Goal: Task Accomplishment & Management: Use online tool/utility

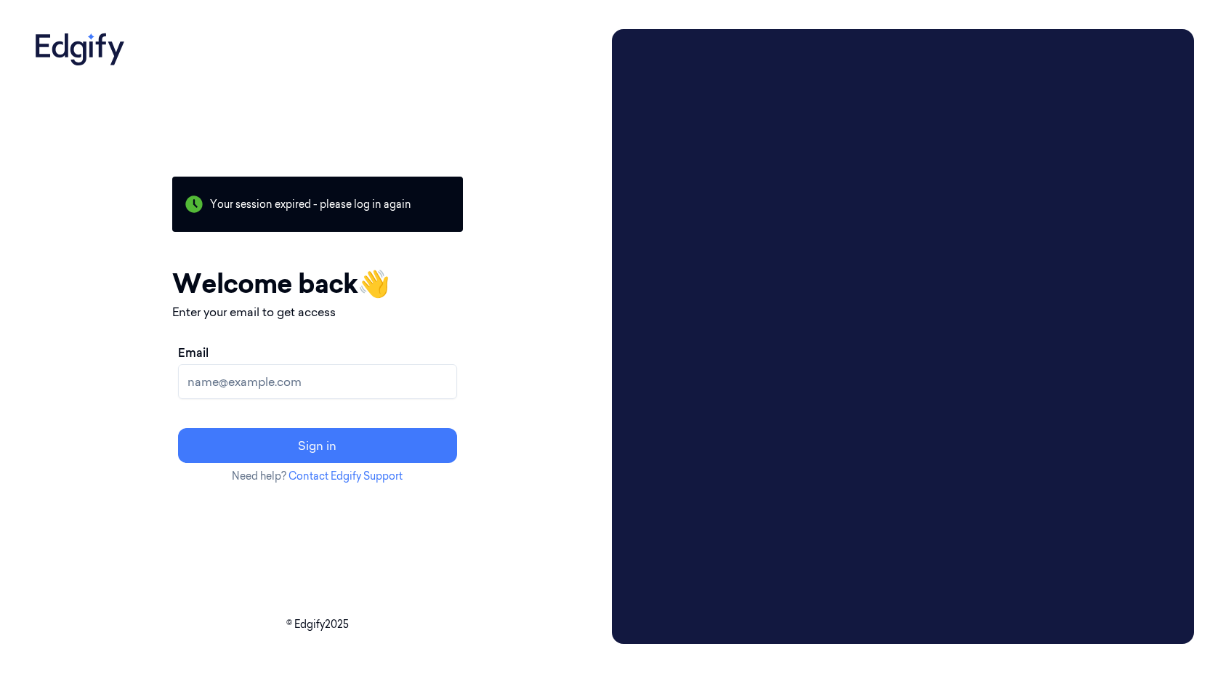
click at [244, 380] on input "Email" at bounding box center [317, 381] width 279 height 35
type input "sky.mcentire@bizerba.com"
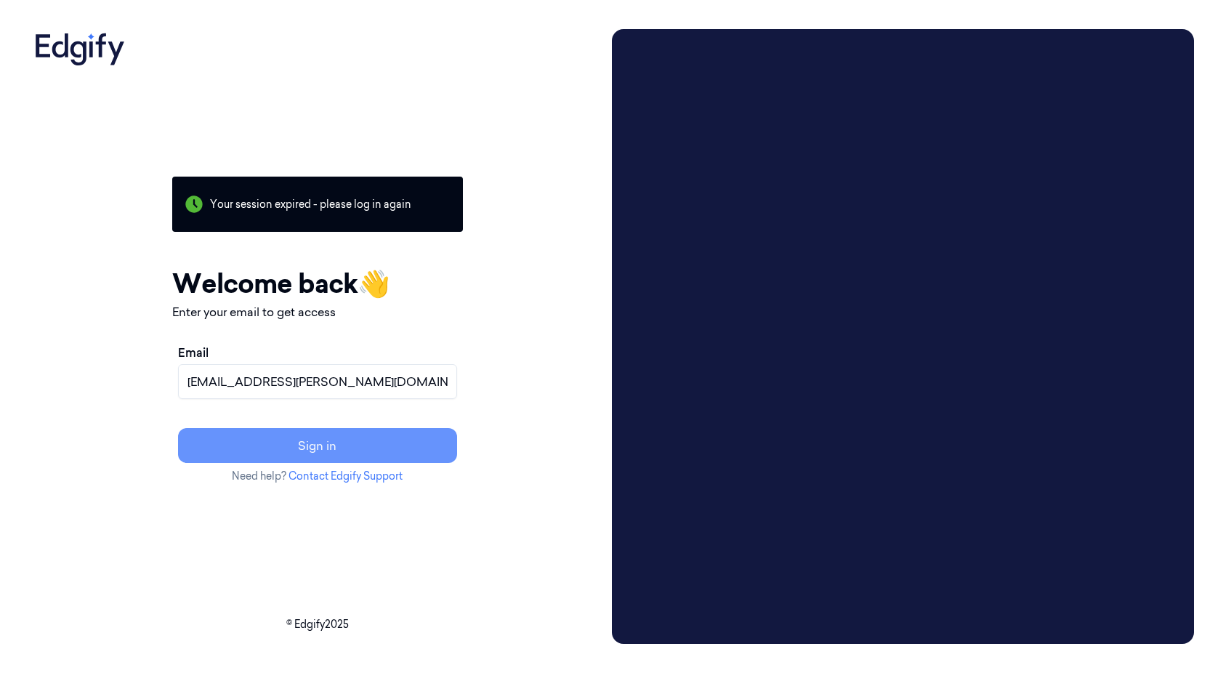
click at [286, 444] on button "Sign in" at bounding box center [317, 445] width 279 height 35
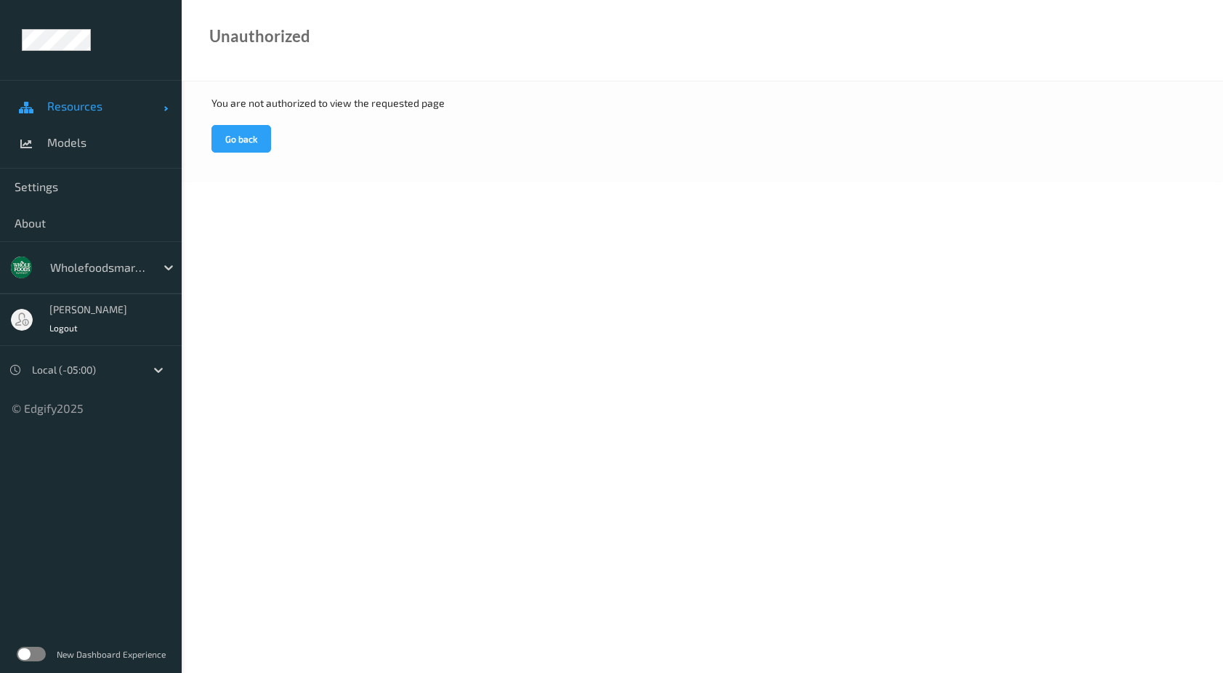
click at [78, 109] on span "Resources" at bounding box center [105, 106] width 116 height 15
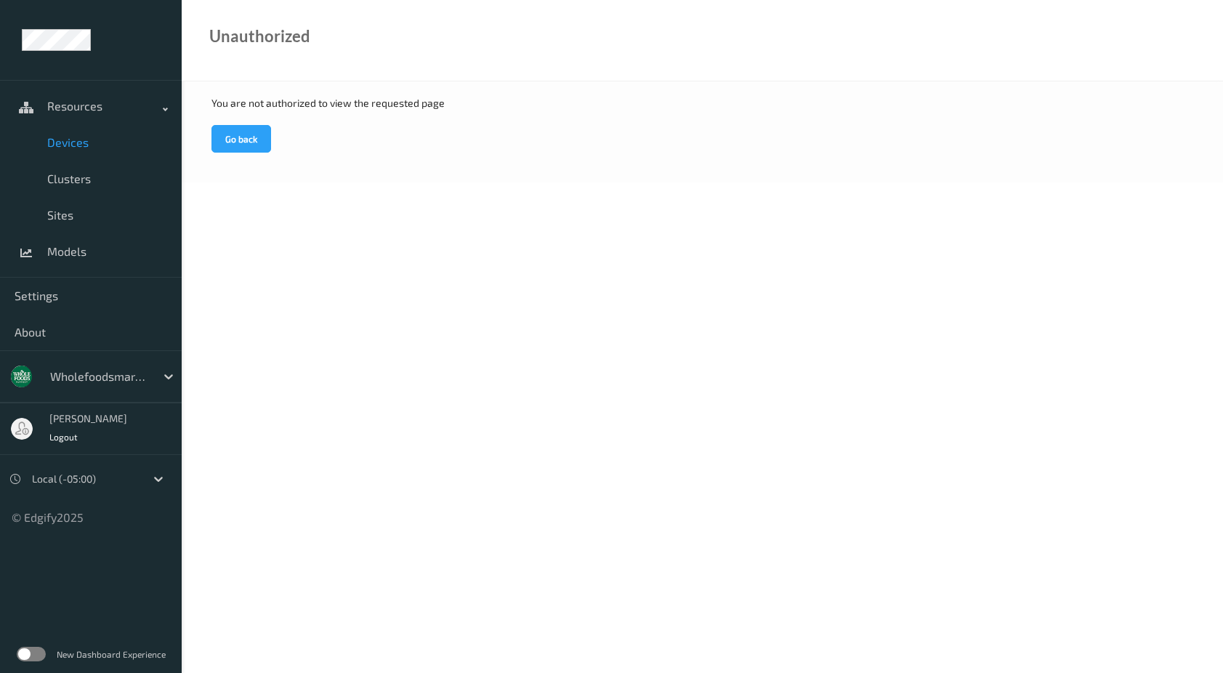
click at [72, 139] on span "Devices" at bounding box center [107, 142] width 120 height 15
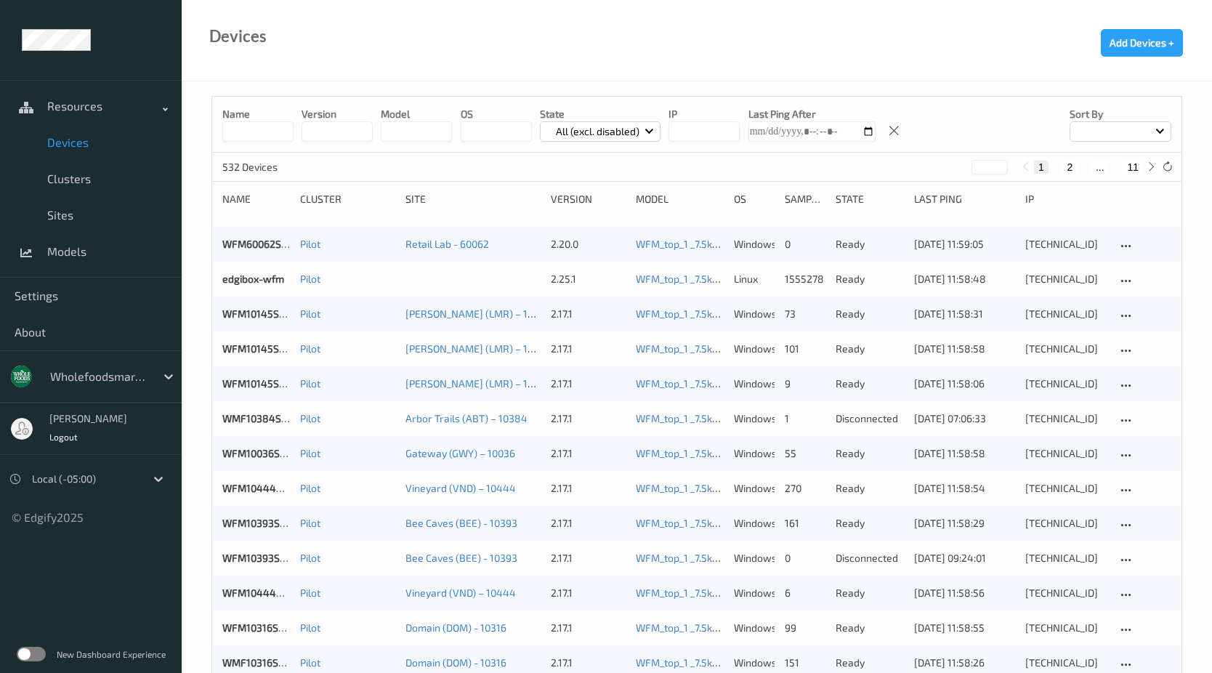
click at [721, 126] on input "string" at bounding box center [703, 131] width 71 height 20
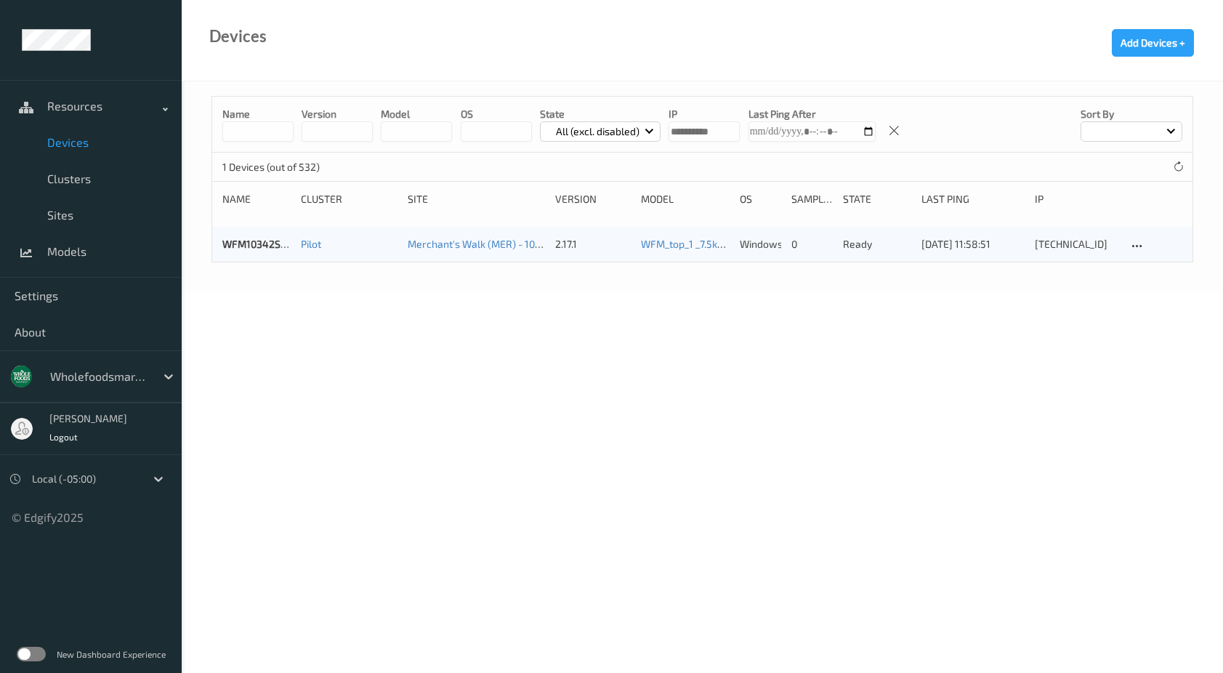
type input "**********"
click at [248, 247] on link "WFM10342SCL031" at bounding box center [264, 244] width 85 height 12
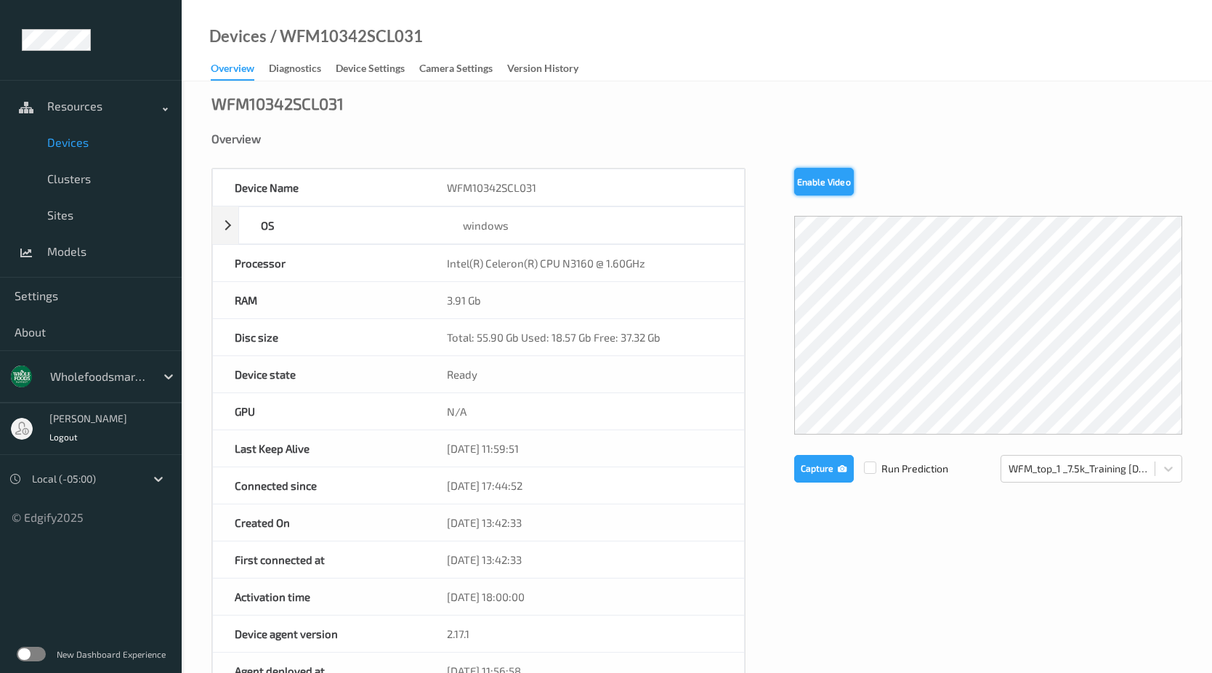
click at [835, 187] on button "Enable Video" at bounding box center [824, 182] width 60 height 28
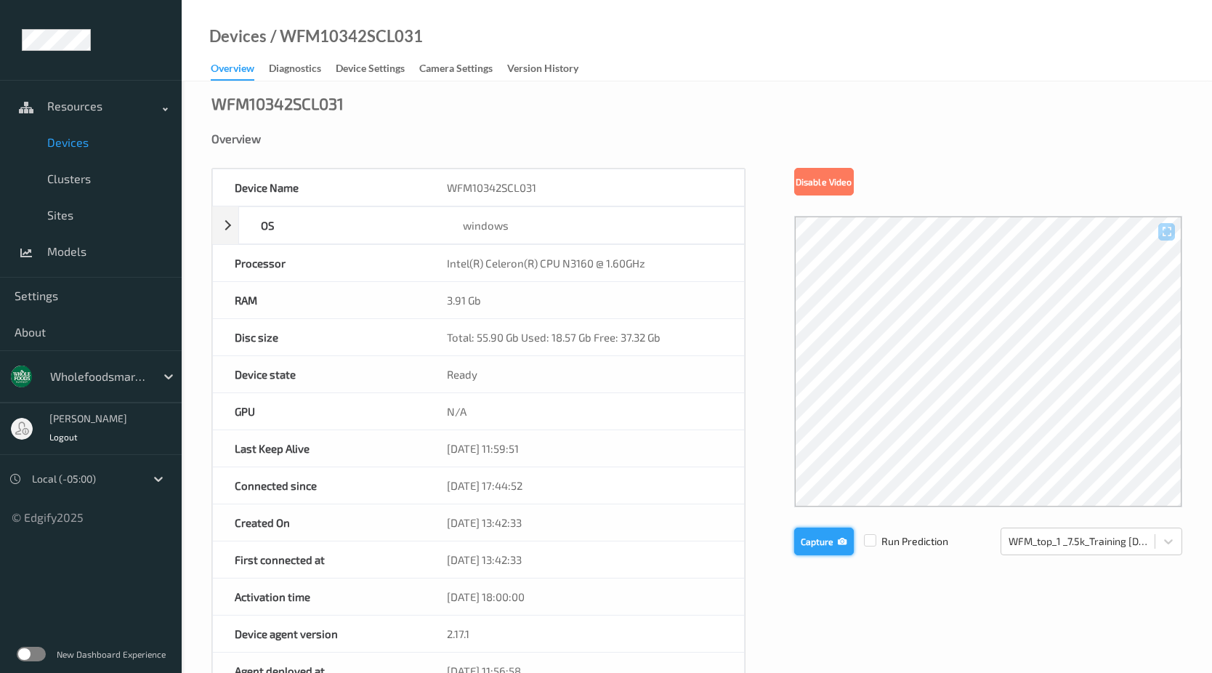
click at [804, 548] on button "Capture" at bounding box center [824, 541] width 60 height 28
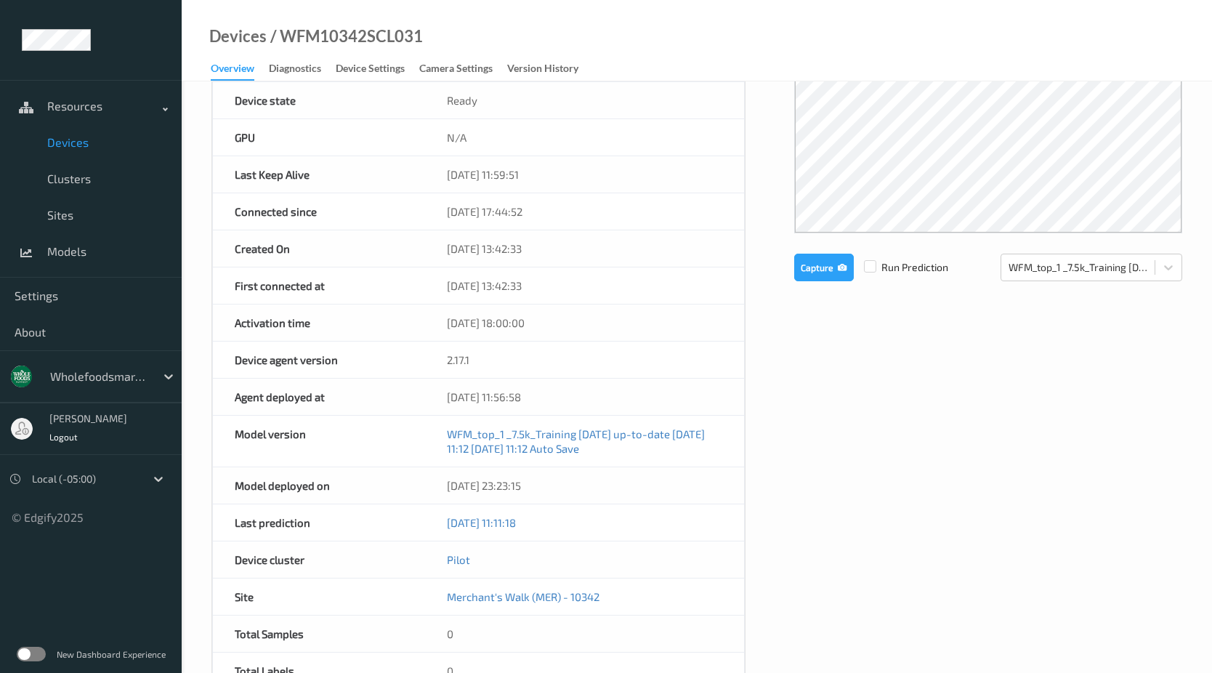
scroll to position [145, 0]
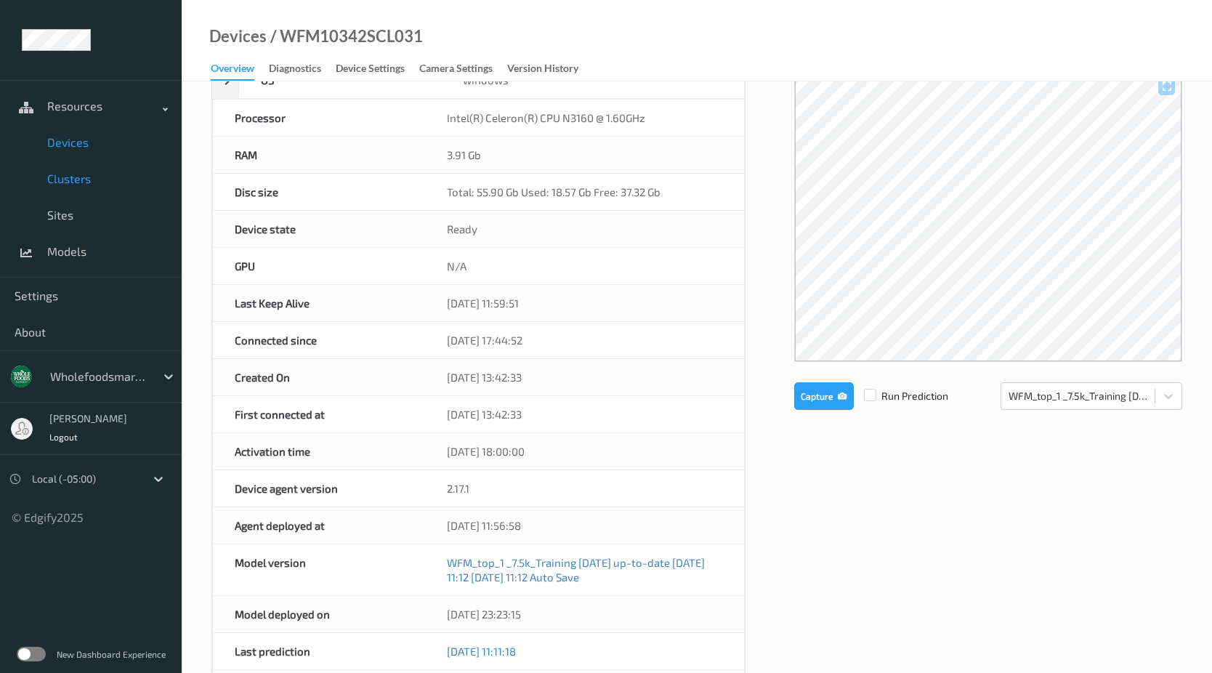
click at [79, 182] on span "Clusters" at bounding box center [107, 178] width 120 height 15
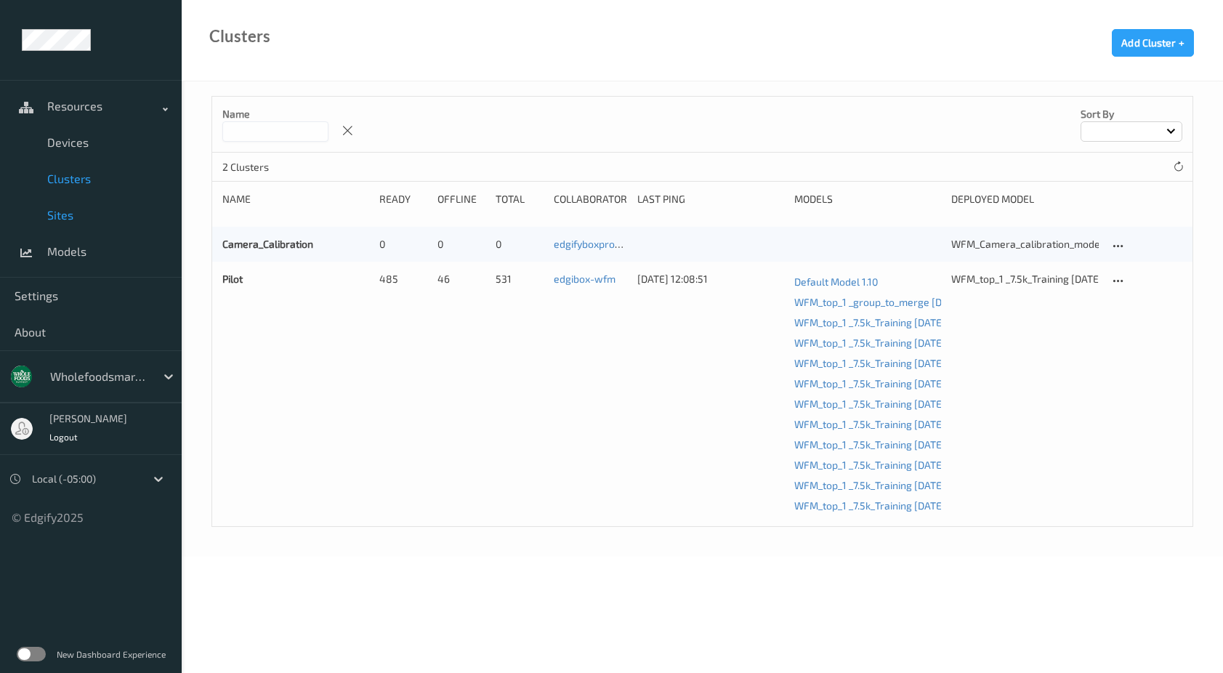
click at [62, 214] on span "Sites" at bounding box center [107, 215] width 120 height 15
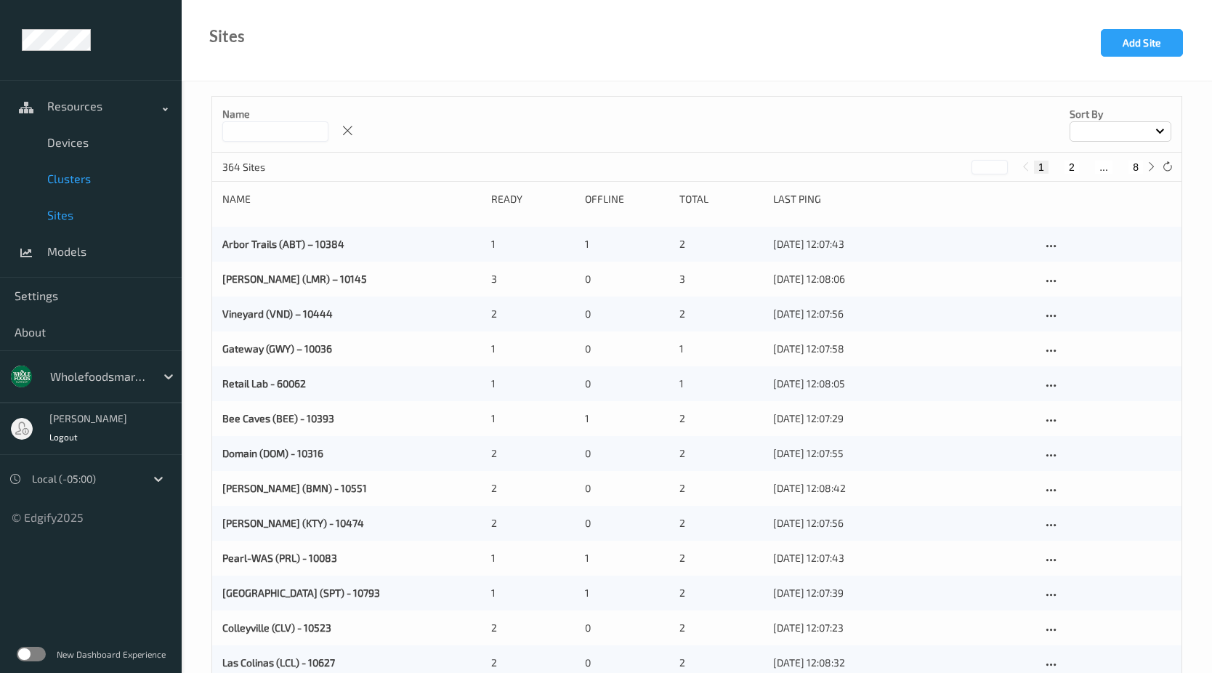
click at [76, 174] on span "Clusters" at bounding box center [107, 178] width 120 height 15
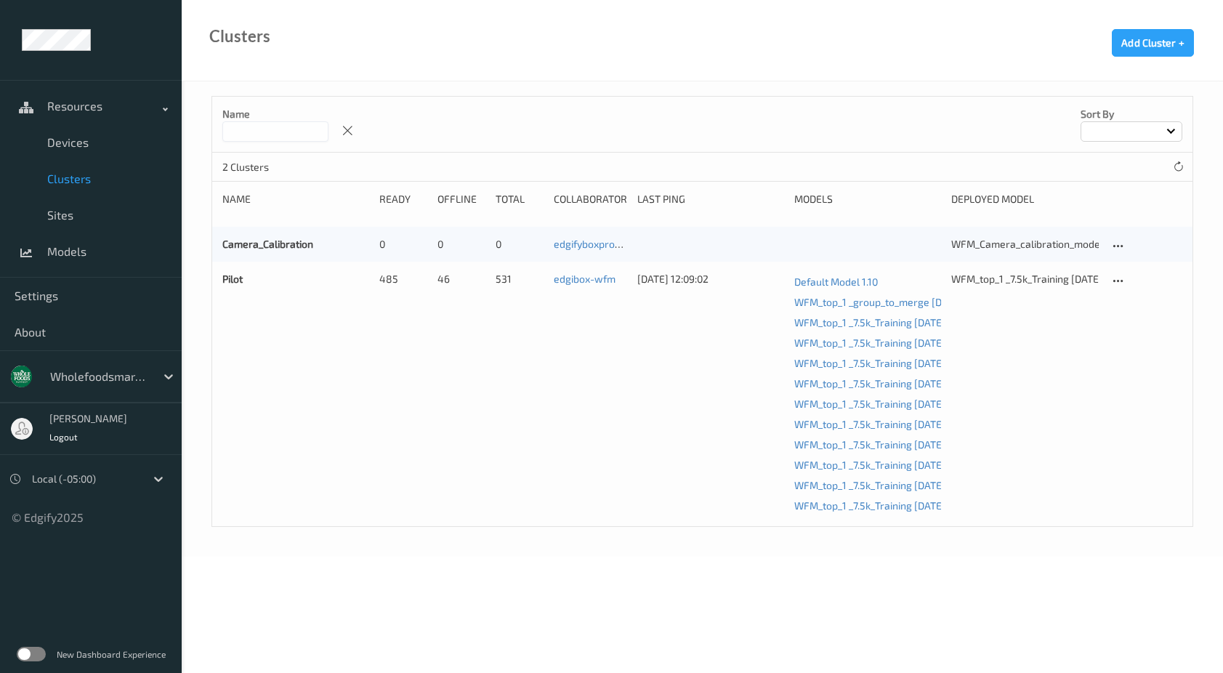
click at [252, 273] on div "Pilot" at bounding box center [295, 394] width 147 height 244
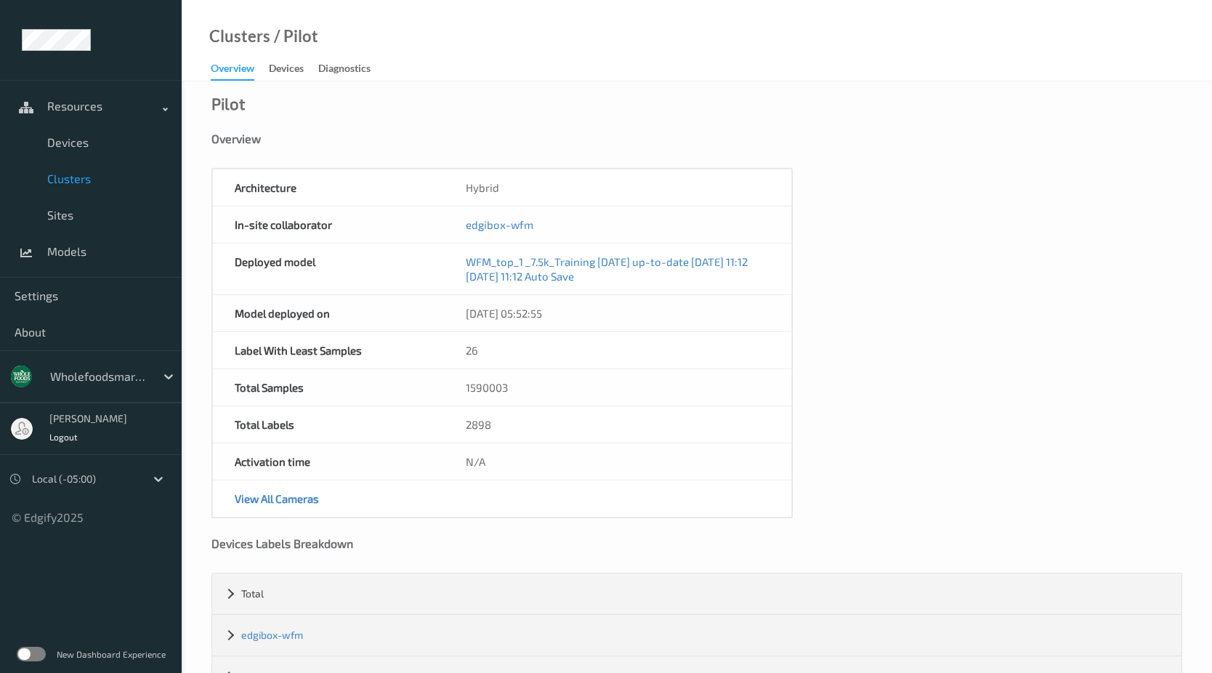
click at [73, 161] on link "Clusters" at bounding box center [91, 179] width 182 height 36
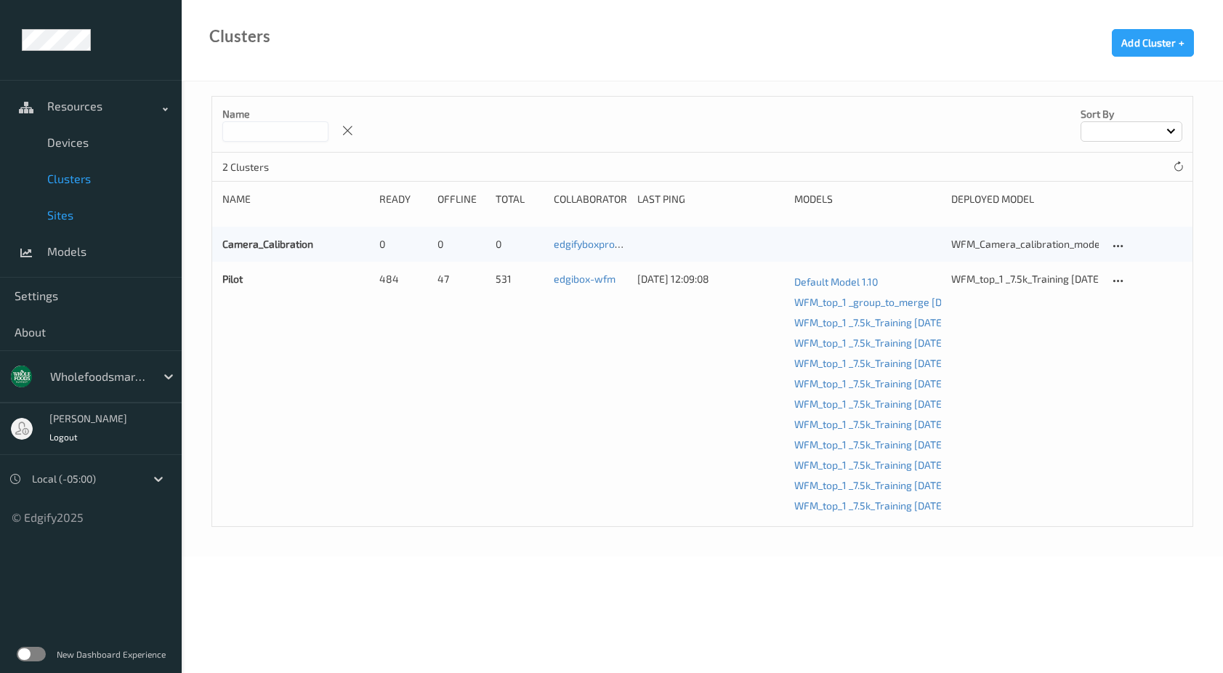
click at [70, 213] on span "Sites" at bounding box center [107, 215] width 120 height 15
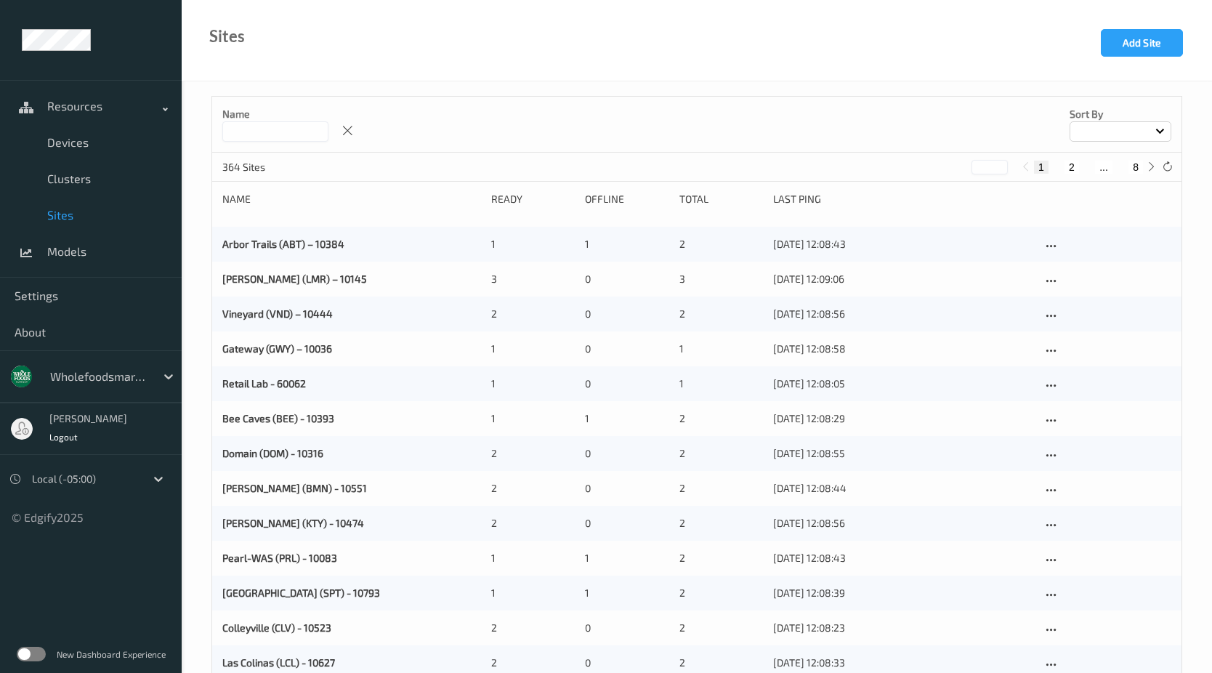
click at [244, 131] on input at bounding box center [275, 131] width 106 height 20
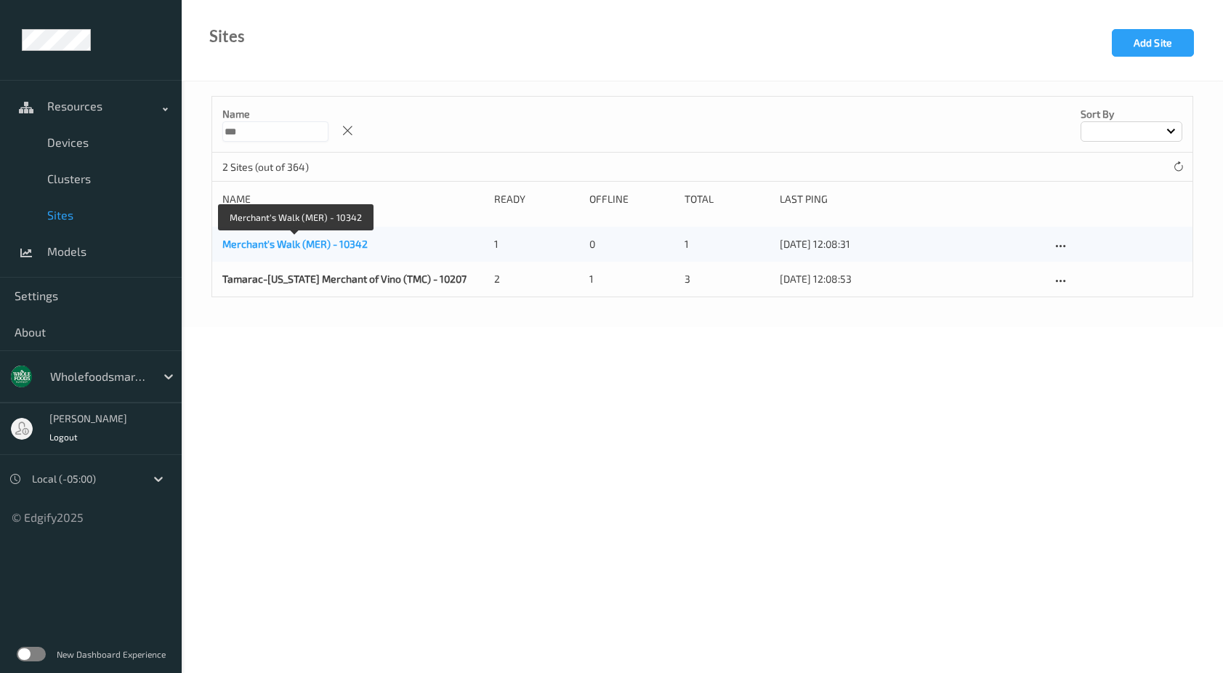
type input "***"
click at [294, 248] on link "Merchant's Walk (MER) - 10342" at bounding box center [294, 244] width 145 height 12
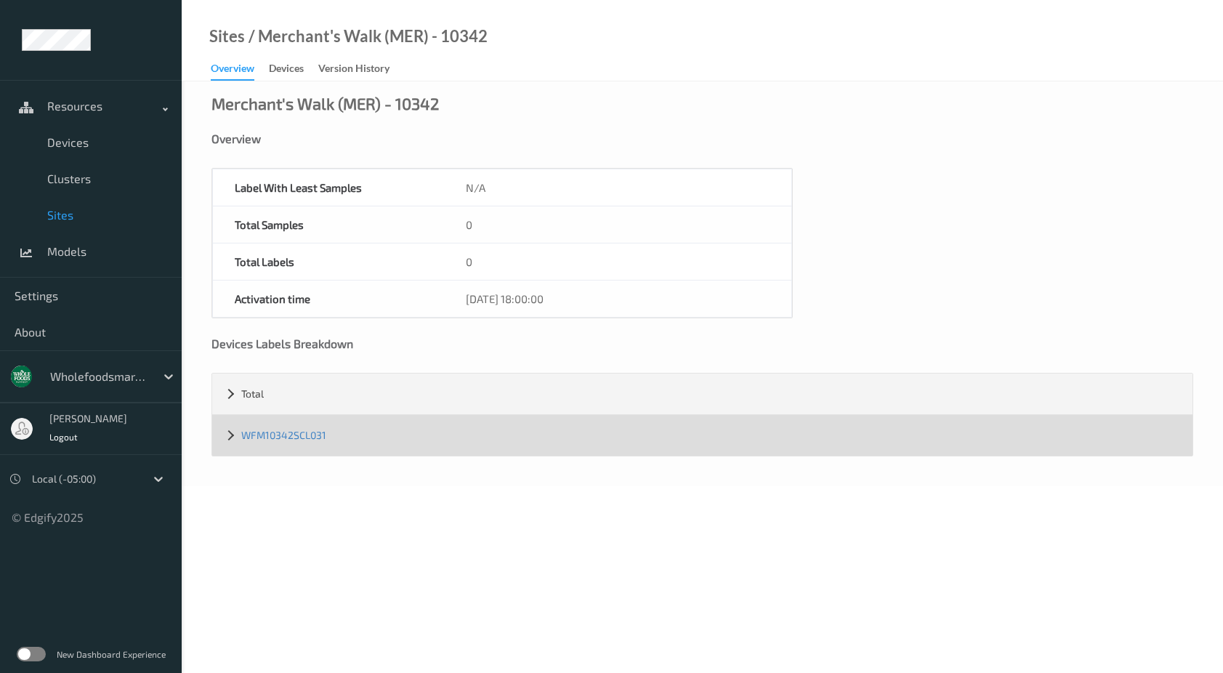
click at [223, 434] on div "WFM10342SCL031" at bounding box center [702, 435] width 980 height 41
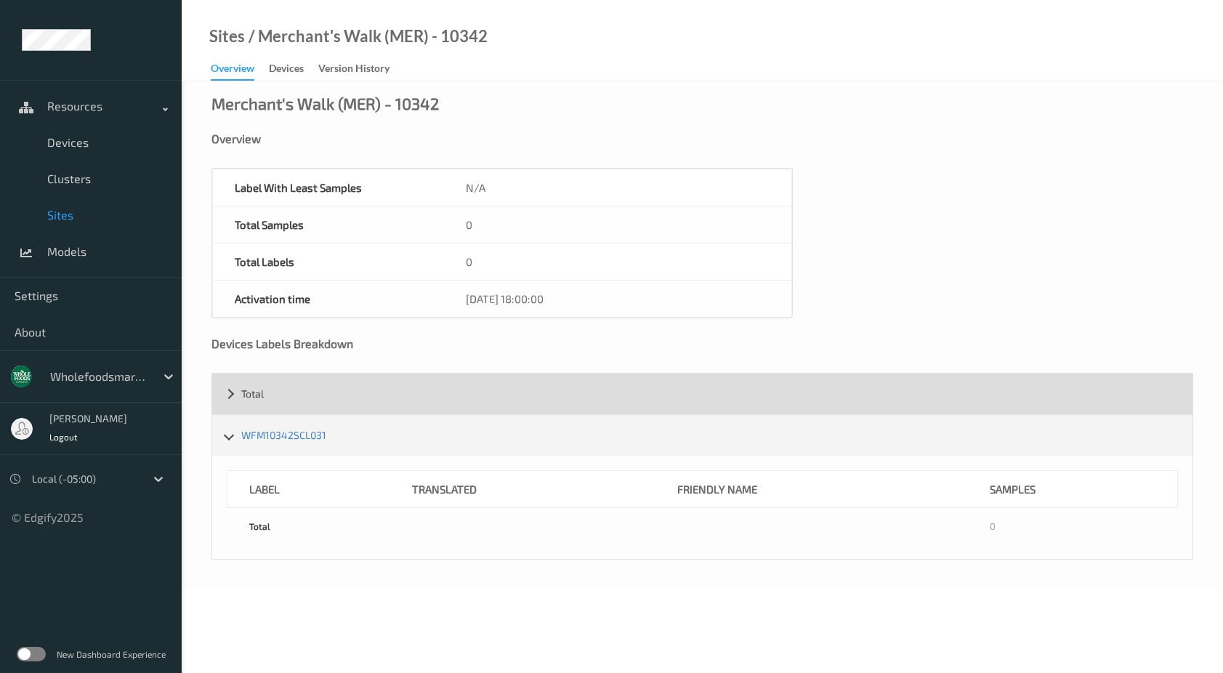
click at [222, 401] on div "Total" at bounding box center [702, 393] width 980 height 41
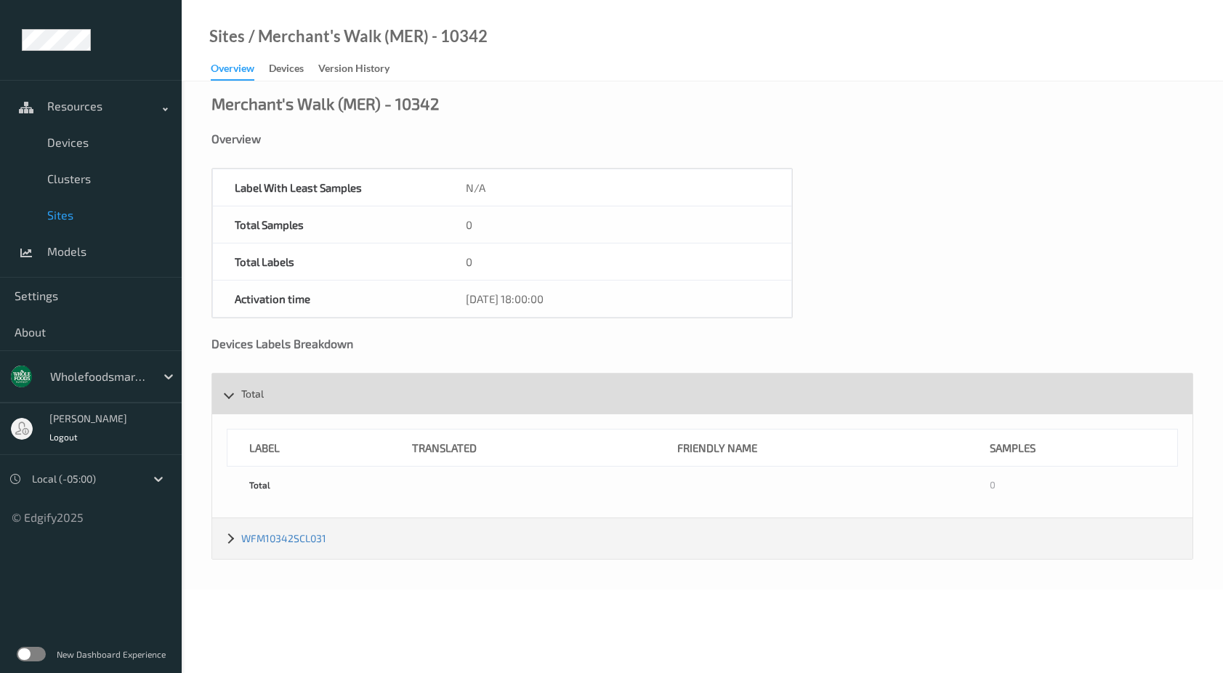
click at [224, 396] on div "Total" at bounding box center [702, 393] width 980 height 41
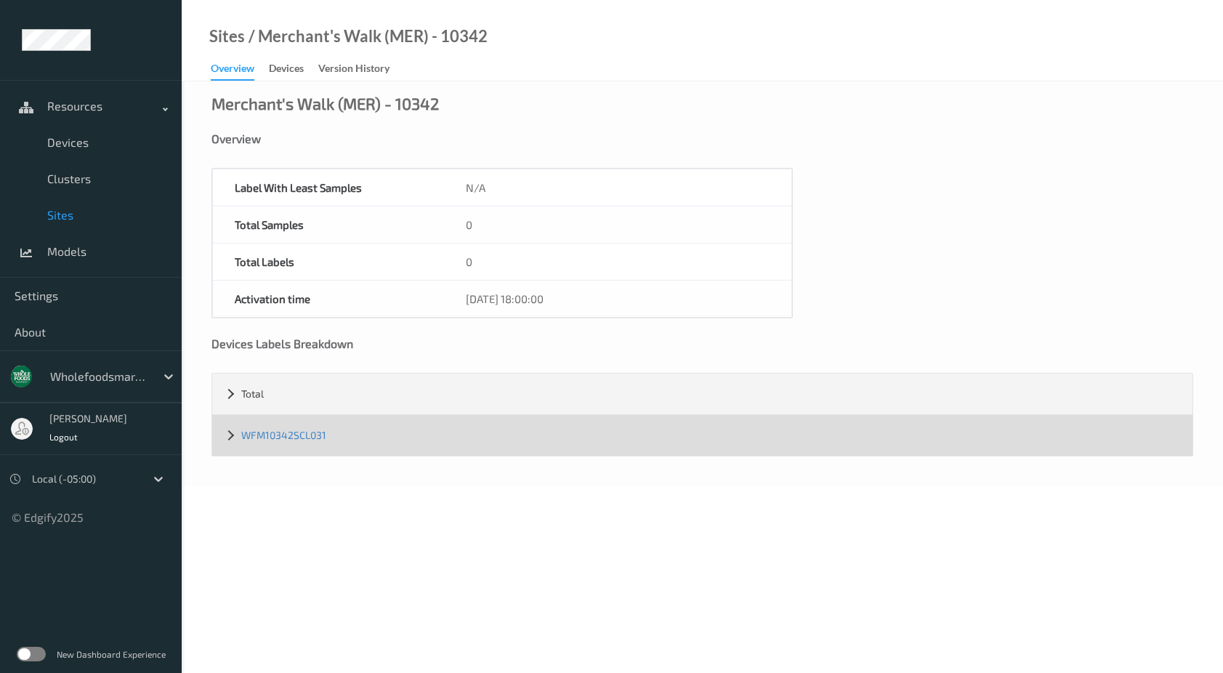
click at [228, 430] on div "WFM10342SCL031" at bounding box center [702, 435] width 980 height 41
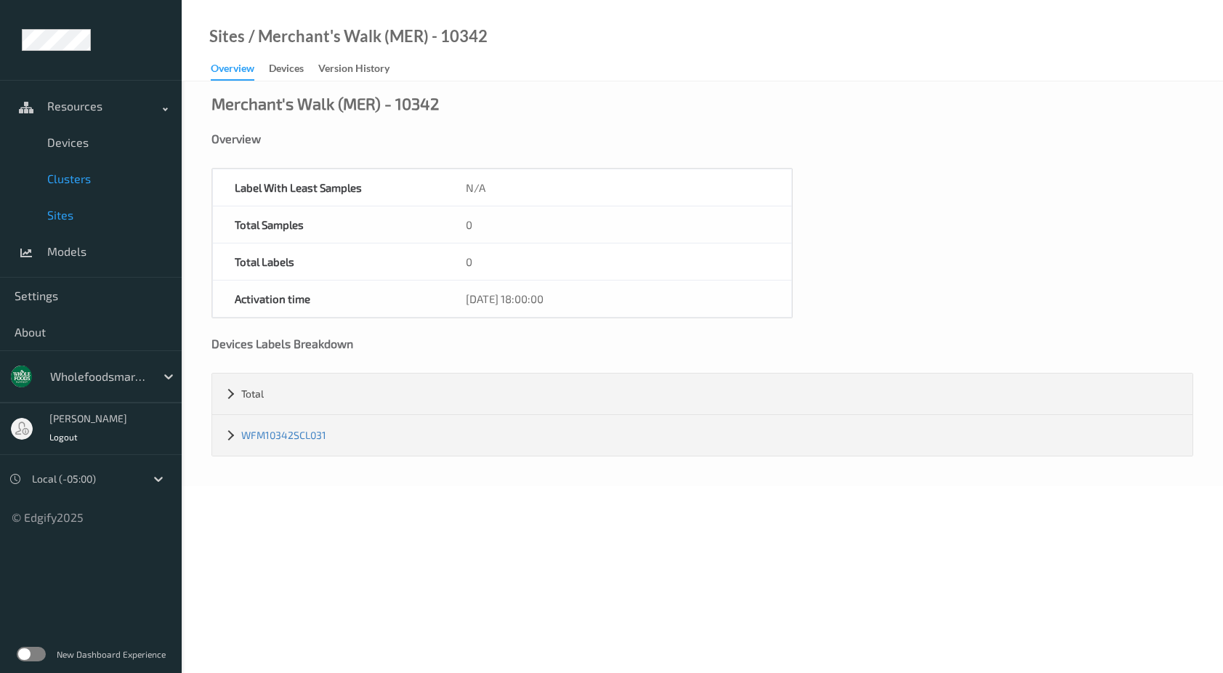
click at [76, 183] on span "Clusters" at bounding box center [107, 178] width 120 height 15
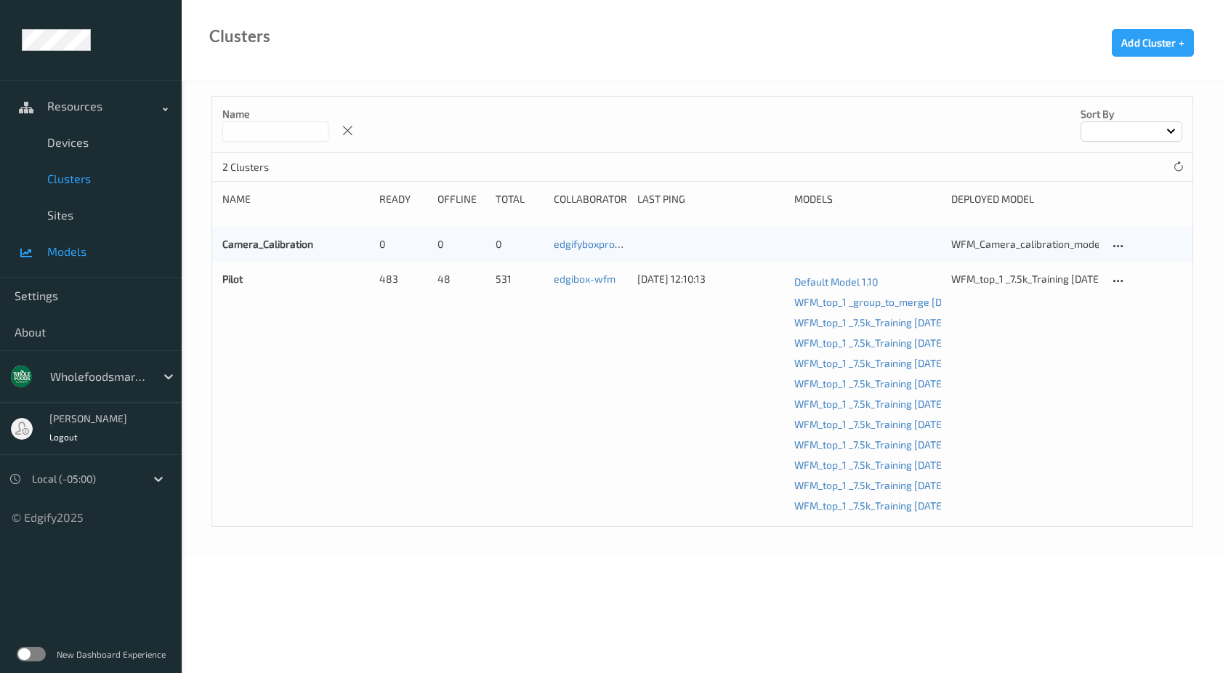
click at [62, 251] on span "Models" at bounding box center [107, 251] width 120 height 15
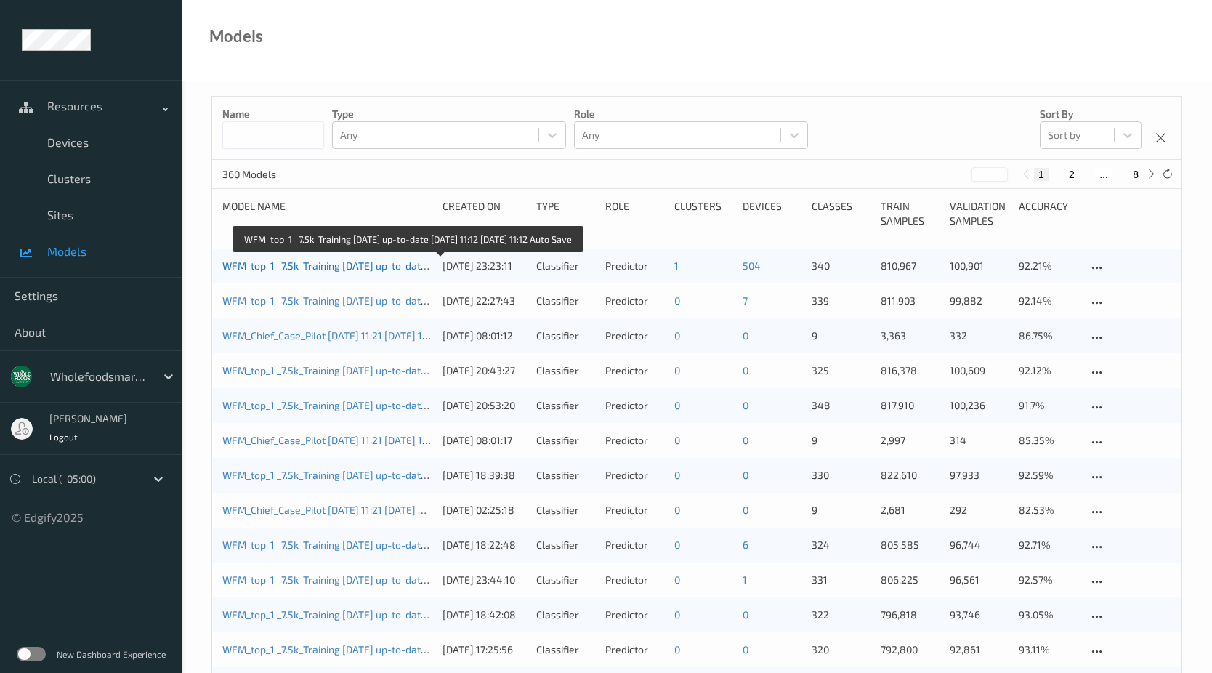
click at [331, 260] on link "WFM_top_1 _7.5k_Training [DATE] up-to-date [DATE] 11:12 [DATE] 11:12 Auto Save" at bounding box center [405, 265] width 366 height 12
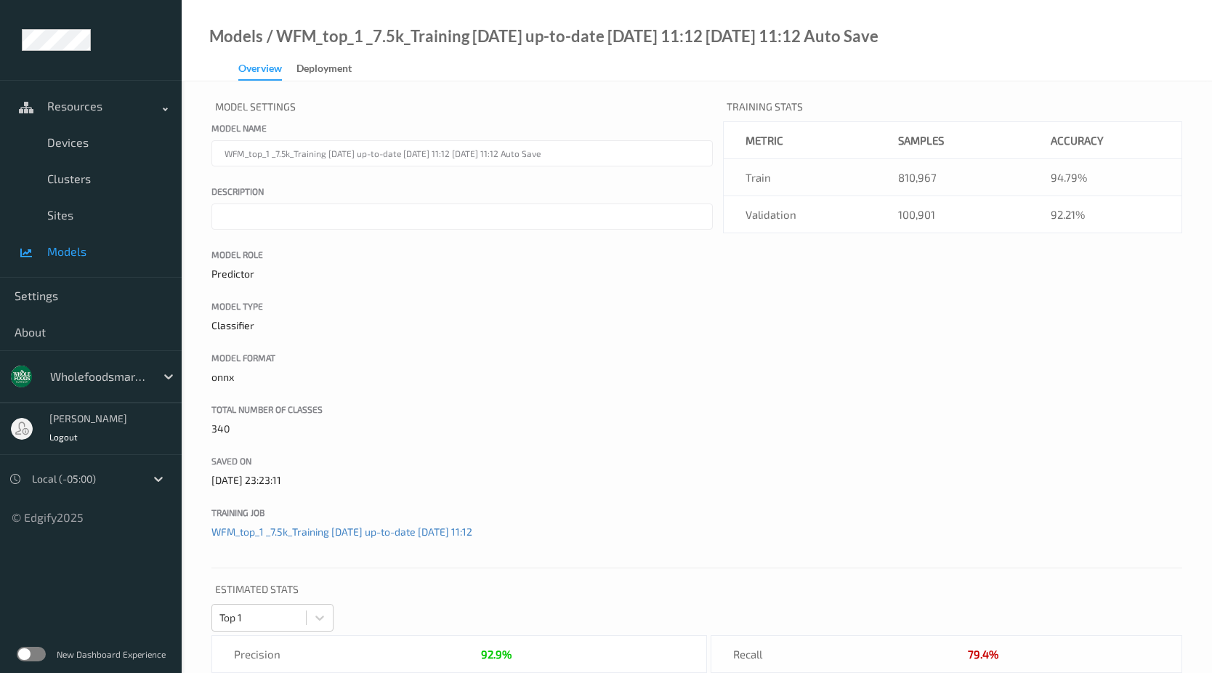
click at [78, 243] on link "Models" at bounding box center [91, 251] width 182 height 36
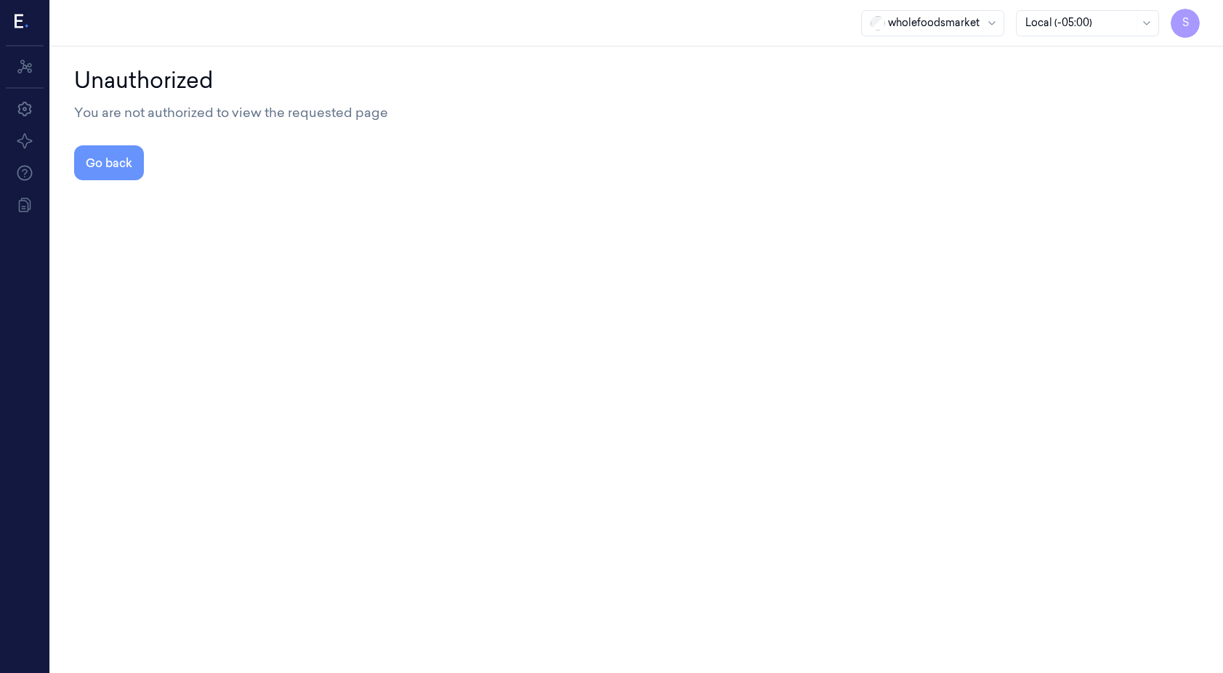
click at [137, 160] on button "Go back" at bounding box center [109, 162] width 70 height 35
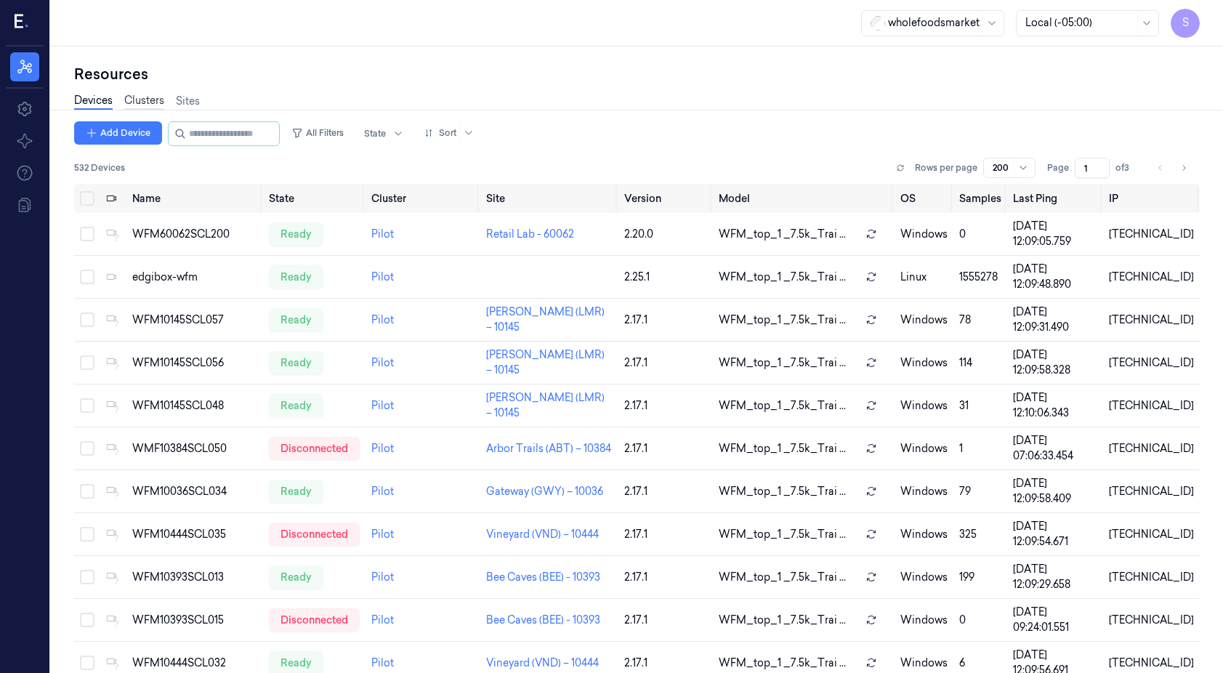
click at [136, 100] on link "Clusters" at bounding box center [144, 101] width 40 height 17
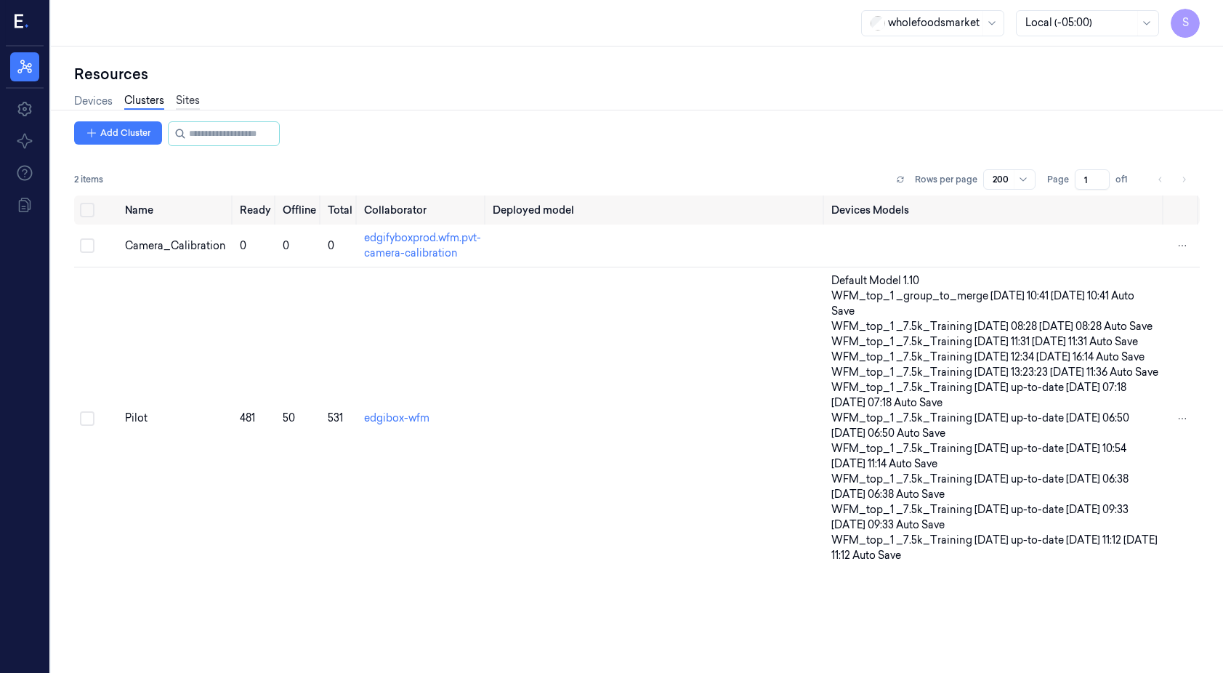
click at [182, 99] on link "Sites" at bounding box center [188, 101] width 24 height 17
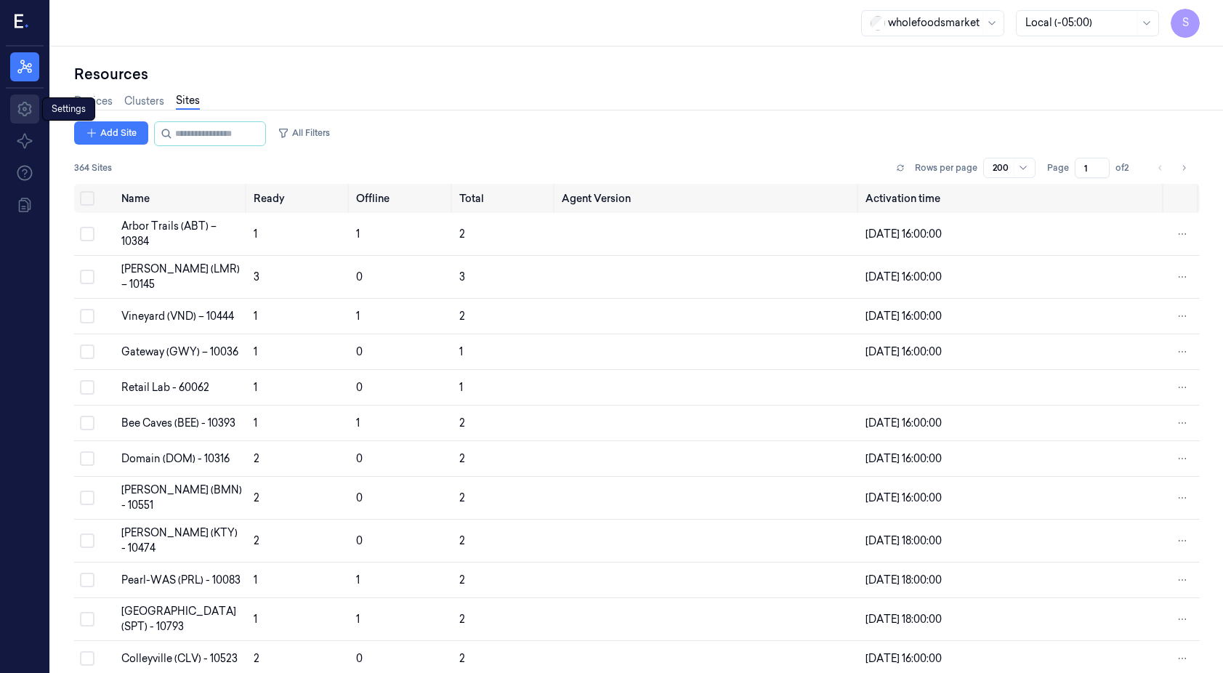
click at [32, 104] on icon at bounding box center [24, 108] width 17 height 17
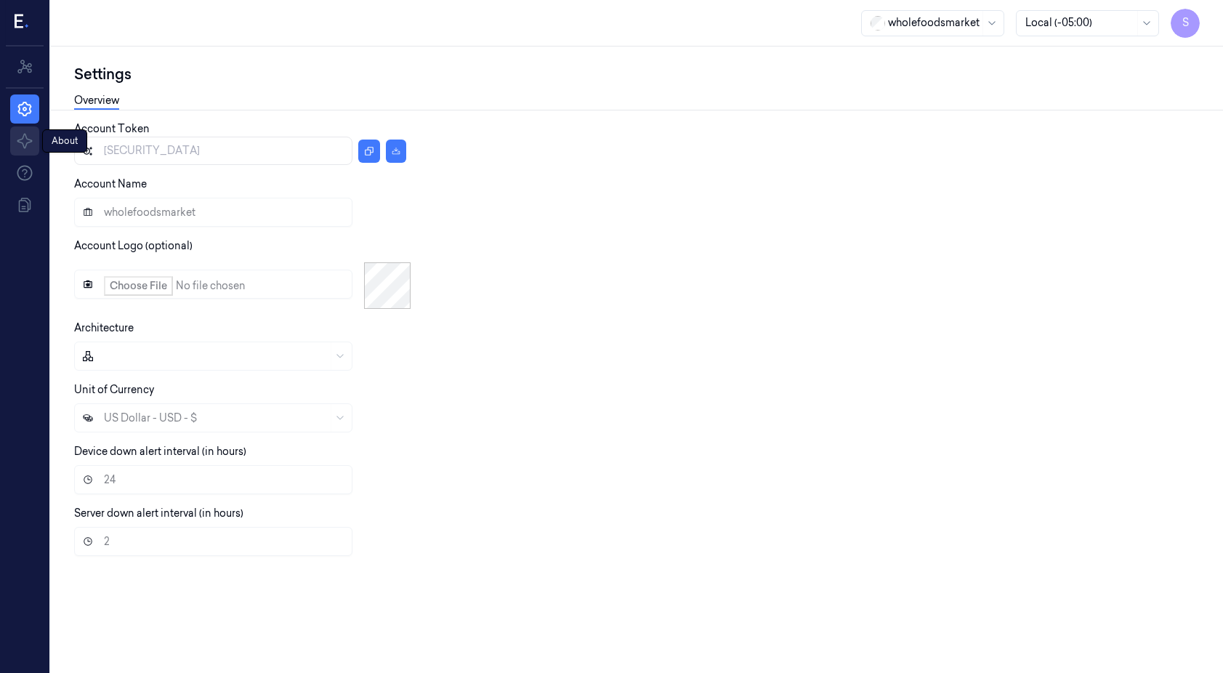
click at [33, 147] on div "About" at bounding box center [24, 140] width 29 height 29
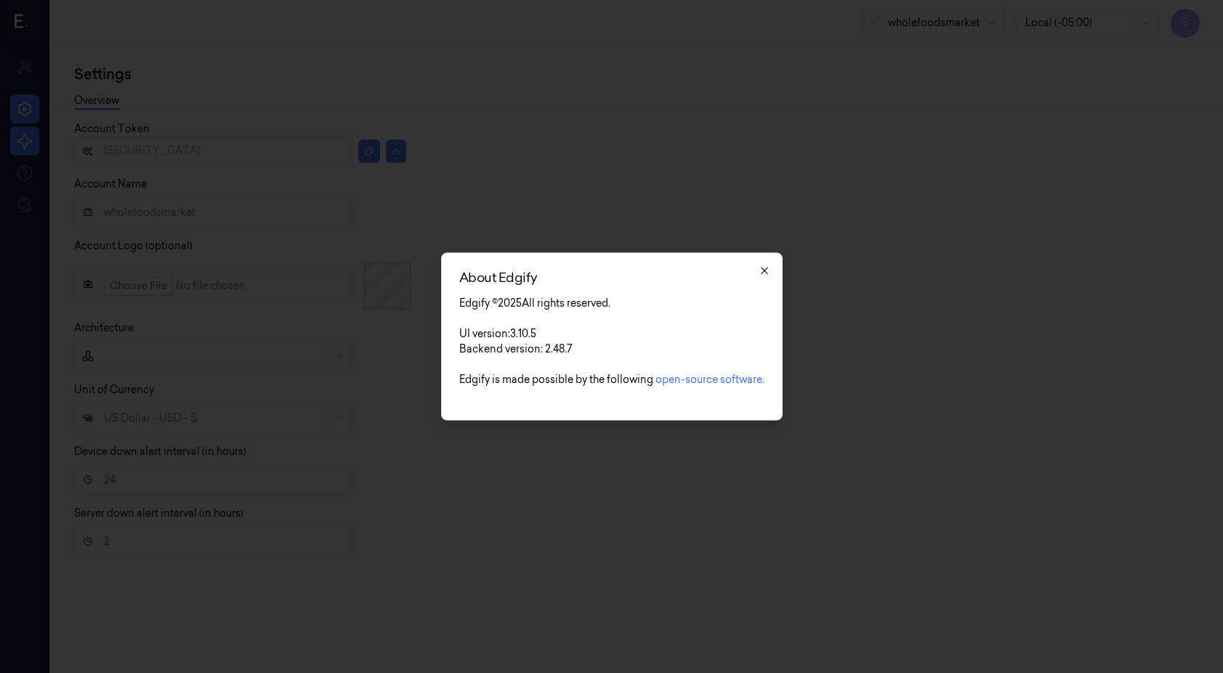
click at [765, 273] on icon "button" at bounding box center [764, 271] width 12 height 12
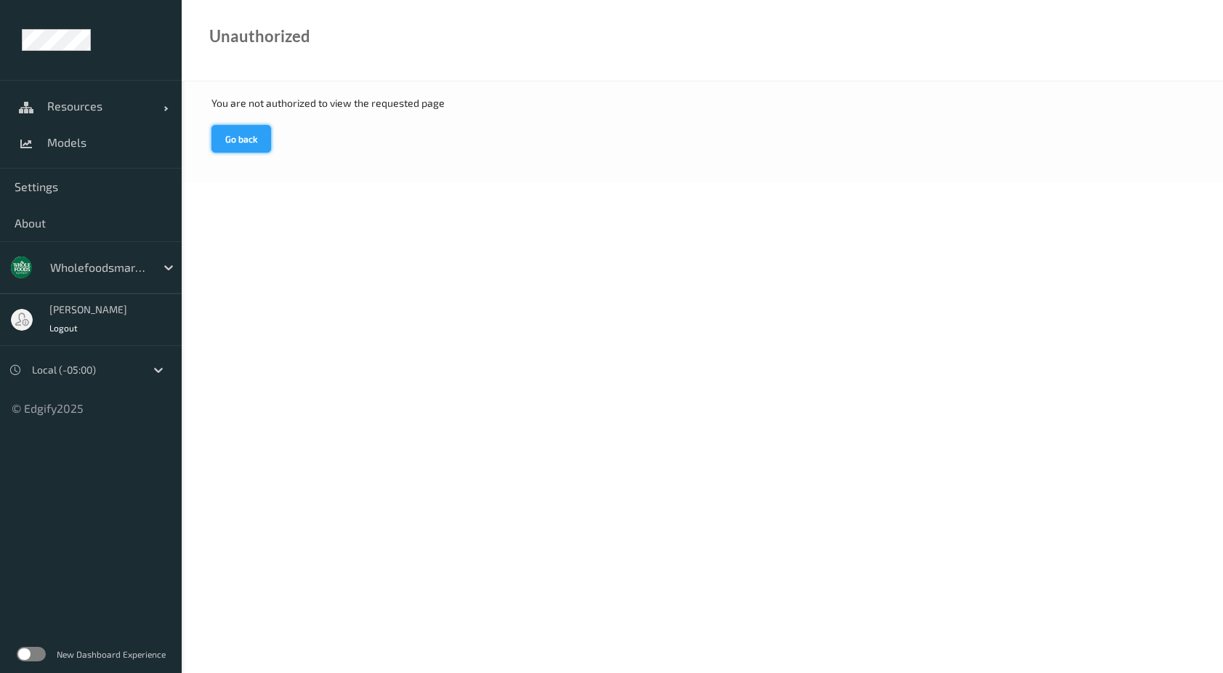
click at [267, 142] on button "Go back" at bounding box center [241, 139] width 60 height 28
click at [68, 149] on span "Models" at bounding box center [107, 142] width 120 height 15
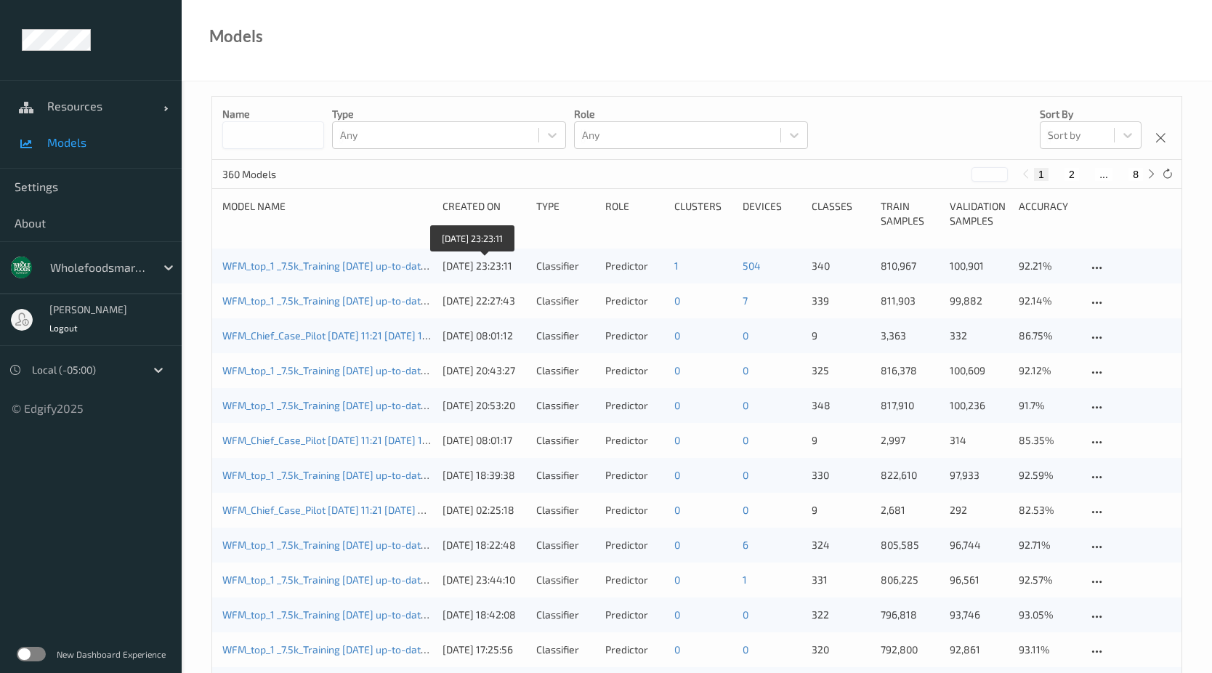
click at [466, 267] on div "14/08/2025 23:23:11" at bounding box center [484, 266] width 84 height 15
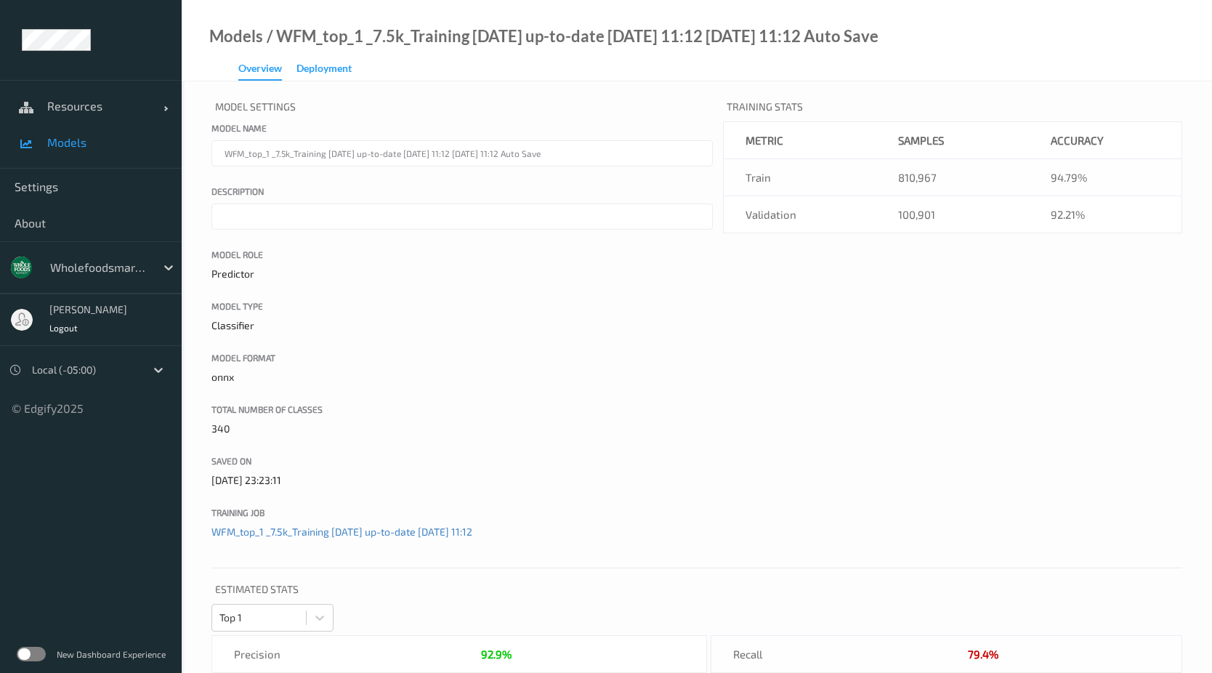
click at [311, 67] on div "Deployment" at bounding box center [323, 70] width 55 height 18
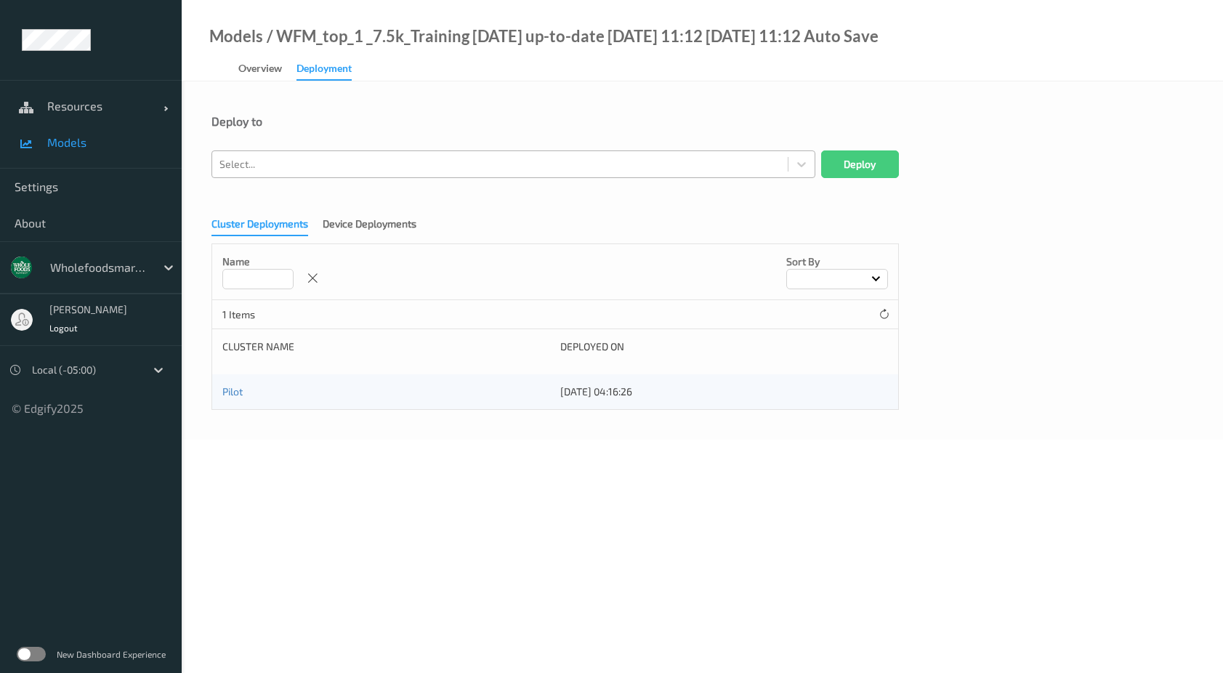
click at [314, 166] on div at bounding box center [499, 163] width 561 height 17
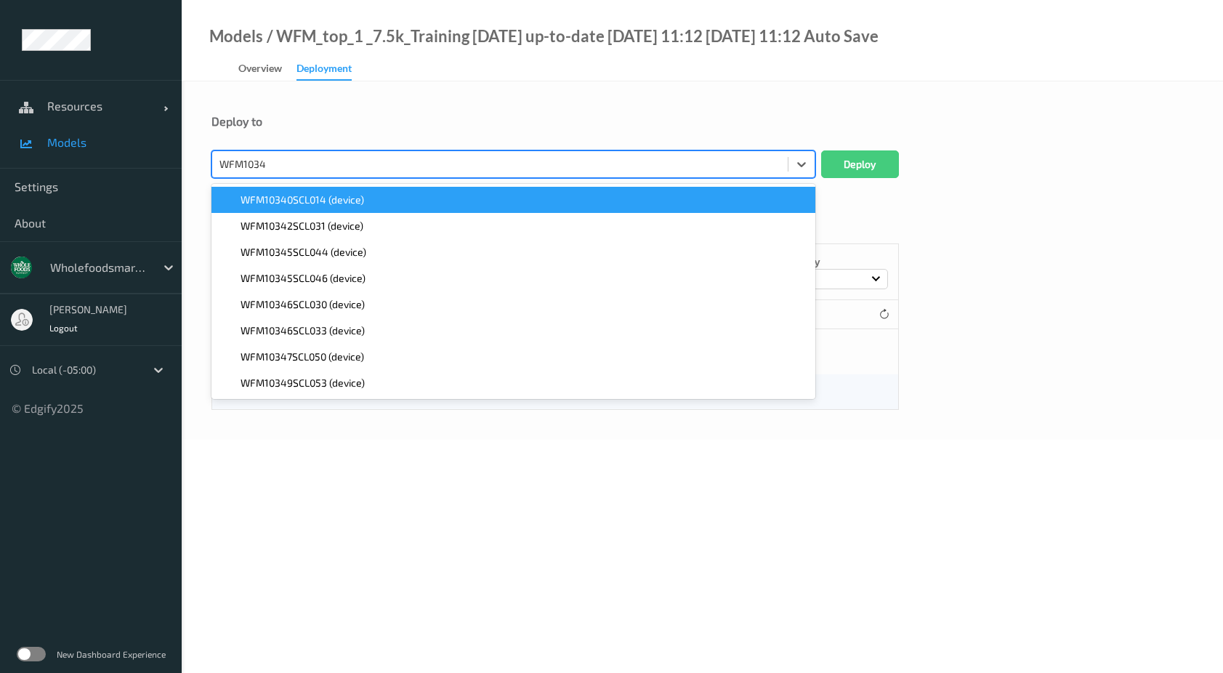
type input "WFM10342"
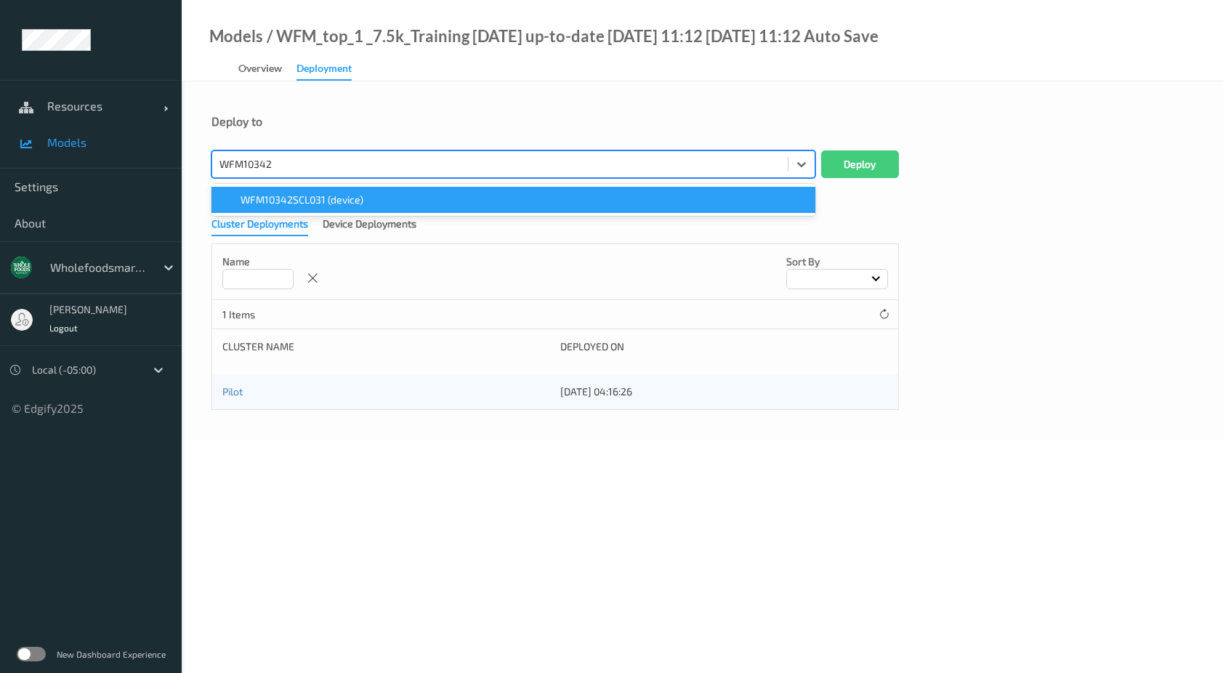
click at [328, 203] on span "WFM10342SCL031 (device)" at bounding box center [301, 199] width 123 height 15
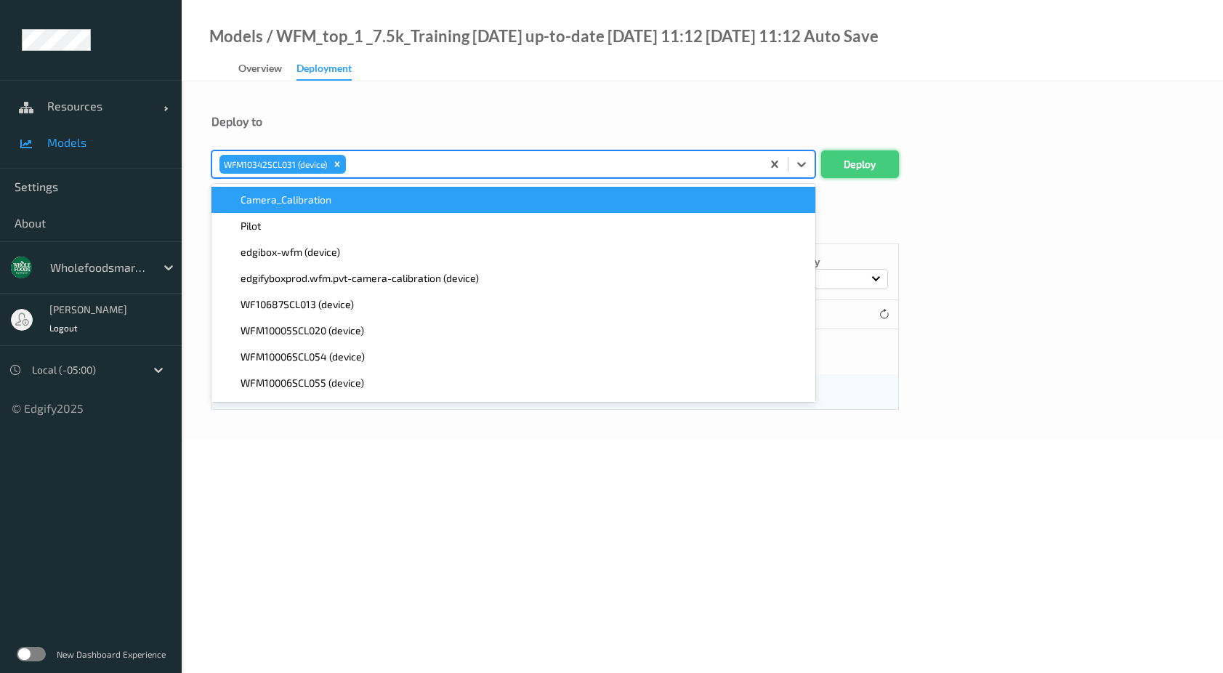
click at [878, 165] on button "Deploy" at bounding box center [860, 164] width 78 height 28
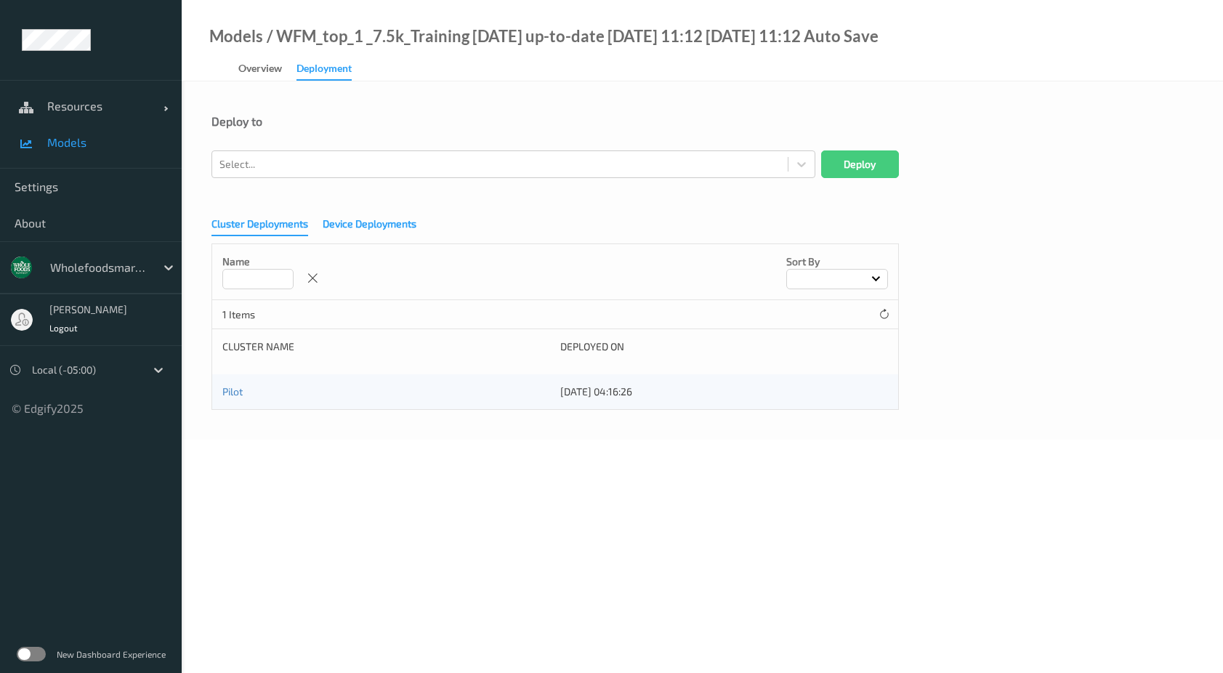
click at [406, 230] on div "Device Deployments" at bounding box center [370, 225] width 94 height 18
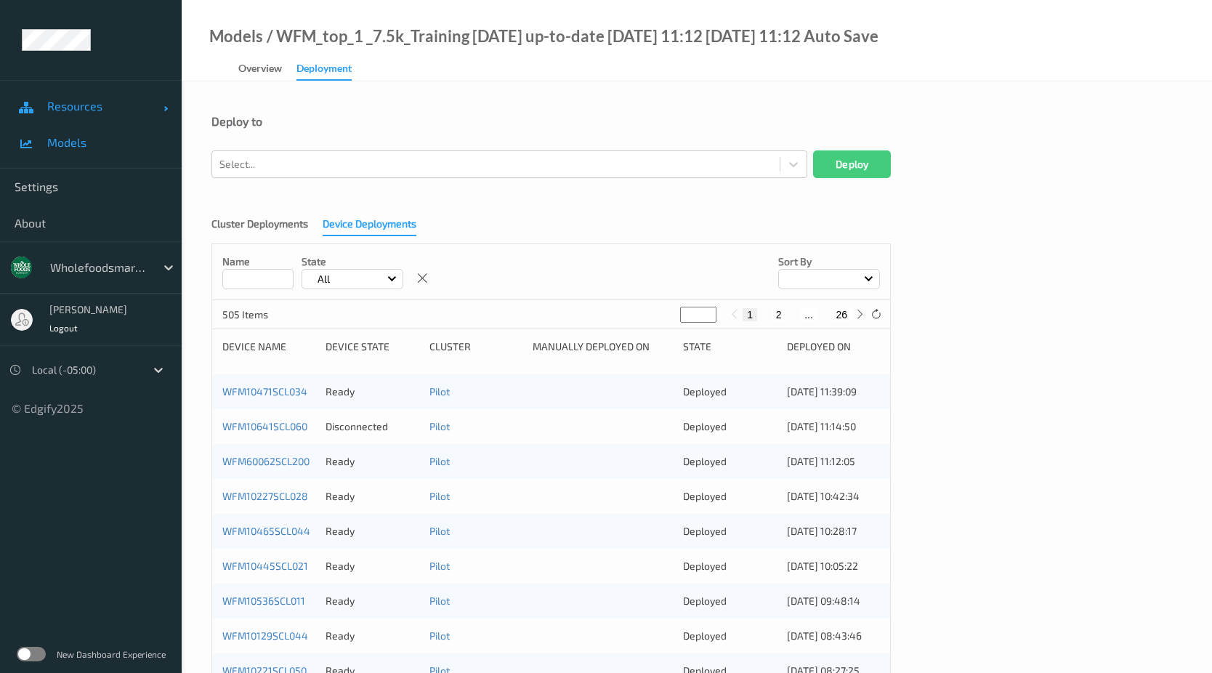
click at [94, 107] on span "Resources" at bounding box center [105, 106] width 116 height 15
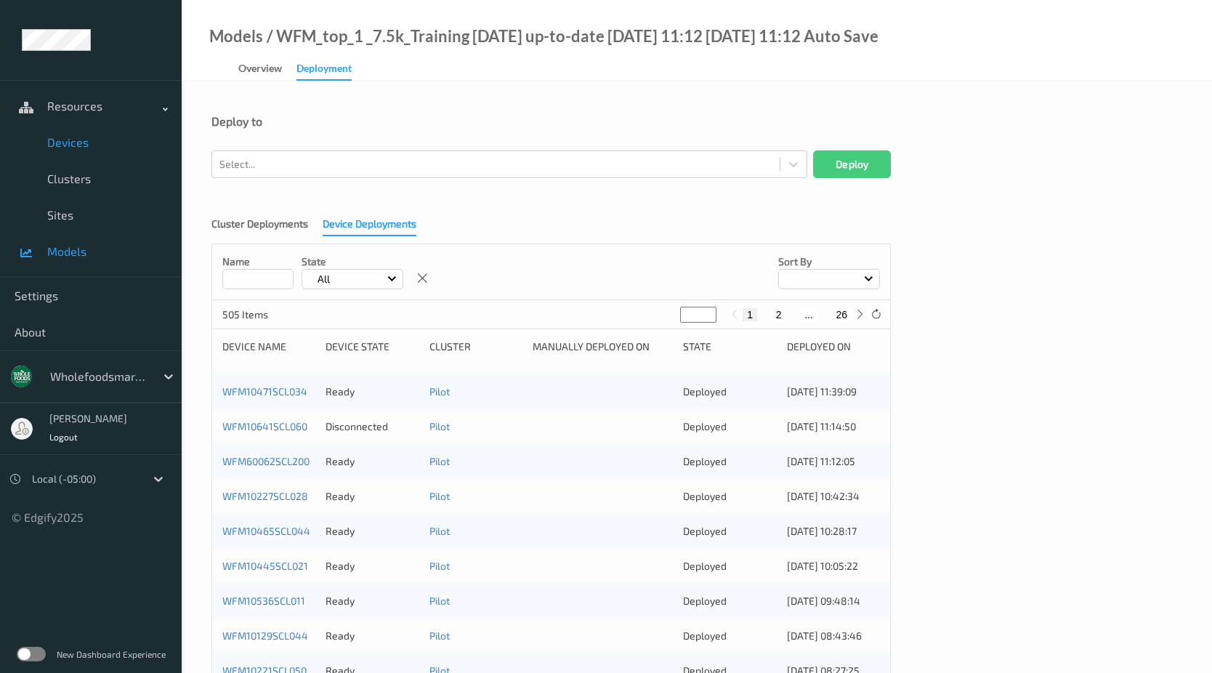
click at [84, 134] on link "Devices" at bounding box center [91, 142] width 182 height 36
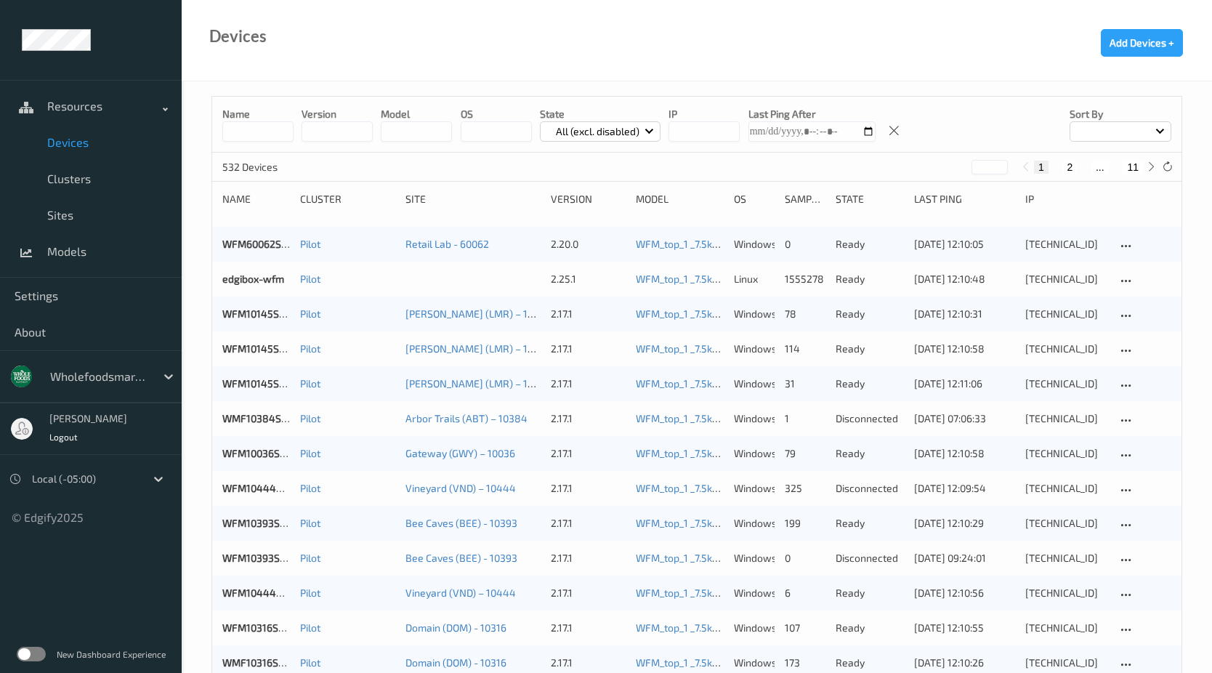
click at [283, 127] on input at bounding box center [257, 131] width 71 height 20
type input "*****"
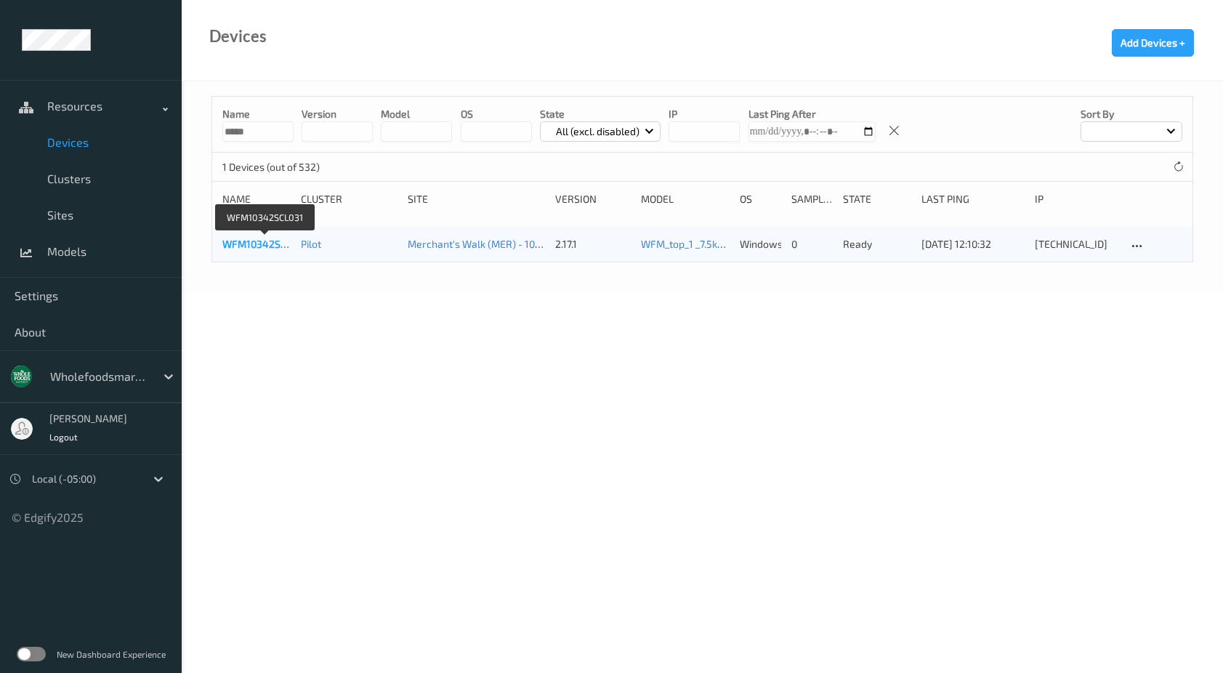
click at [266, 246] on link "WFM10342SCL031" at bounding box center [264, 244] width 85 height 12
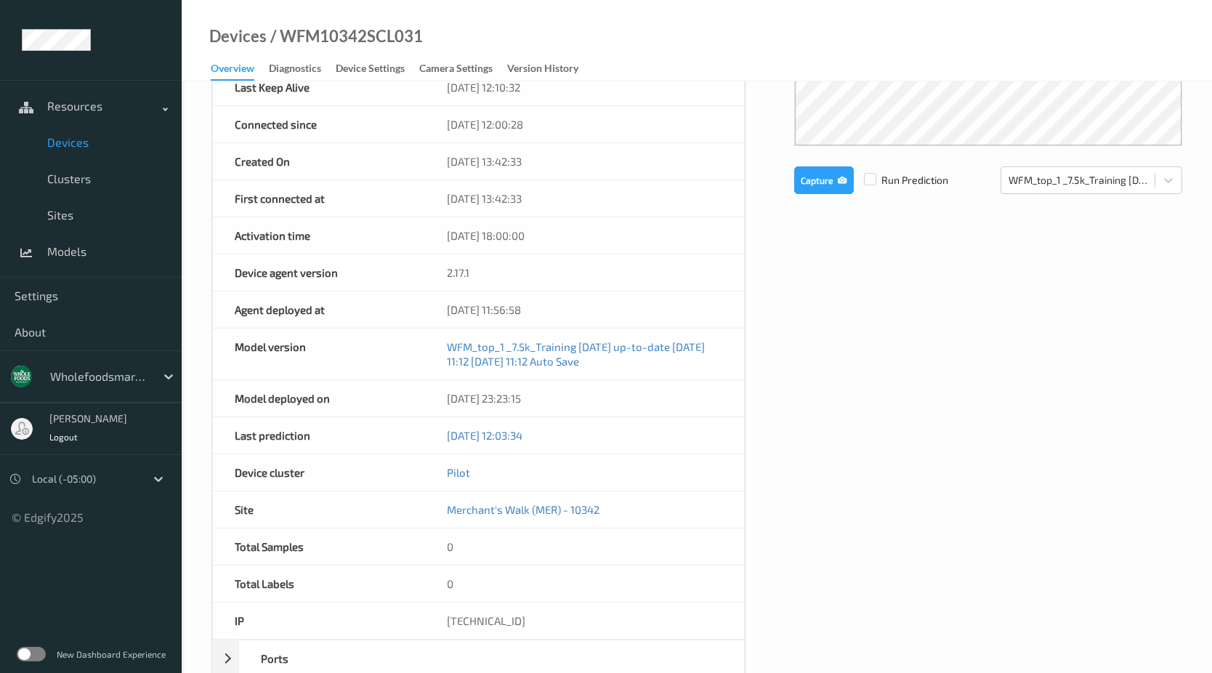
scroll to position [363, 0]
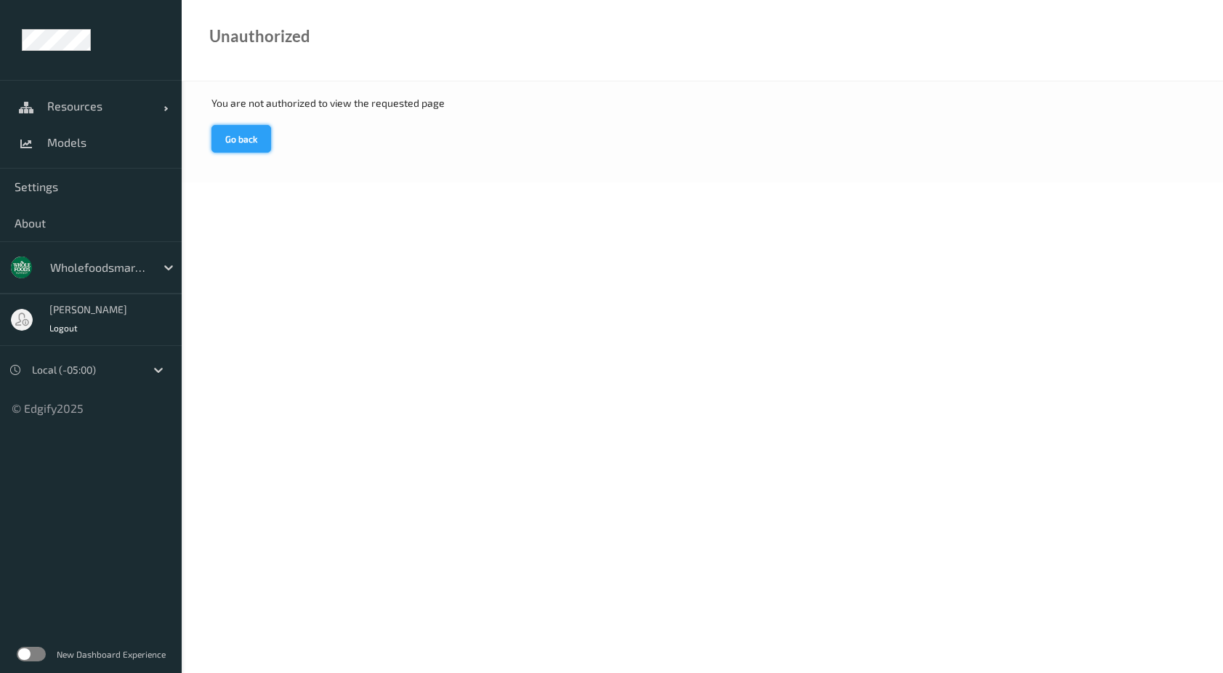
click at [243, 145] on button "Go back" at bounding box center [241, 139] width 60 height 28
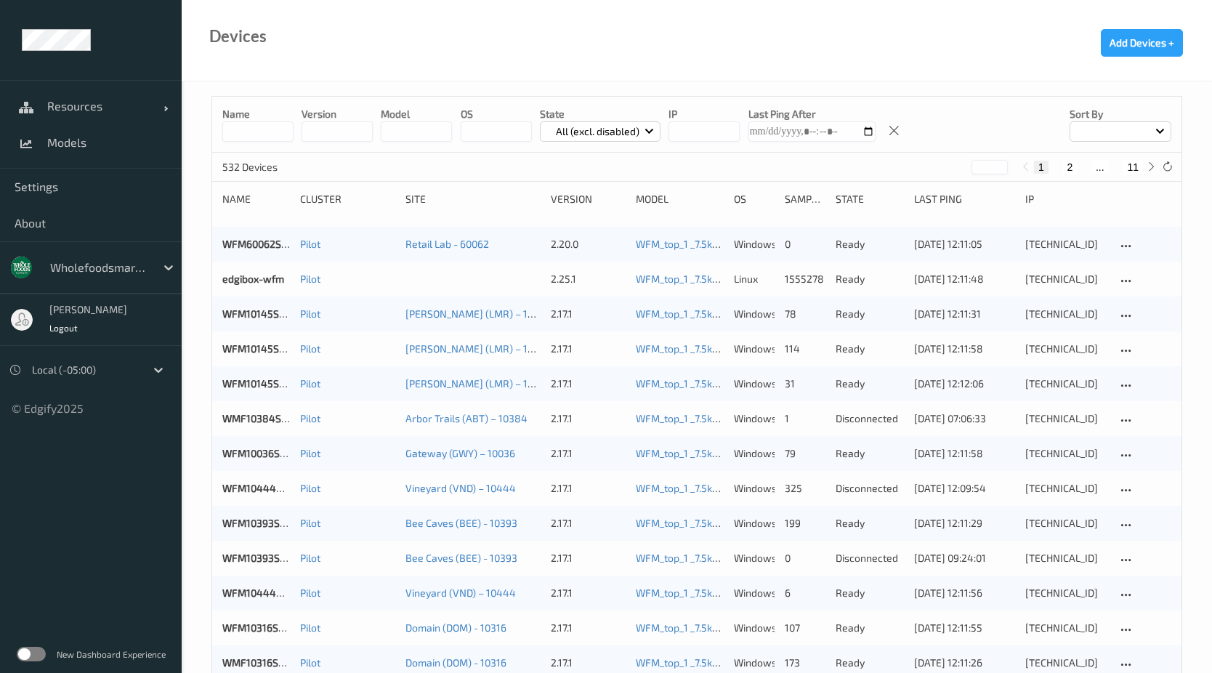
click at [267, 134] on input at bounding box center [257, 131] width 71 height 20
type input "*"
click at [648, 70] on div "Devices Add Devices +" at bounding box center [697, 40] width 1030 height 81
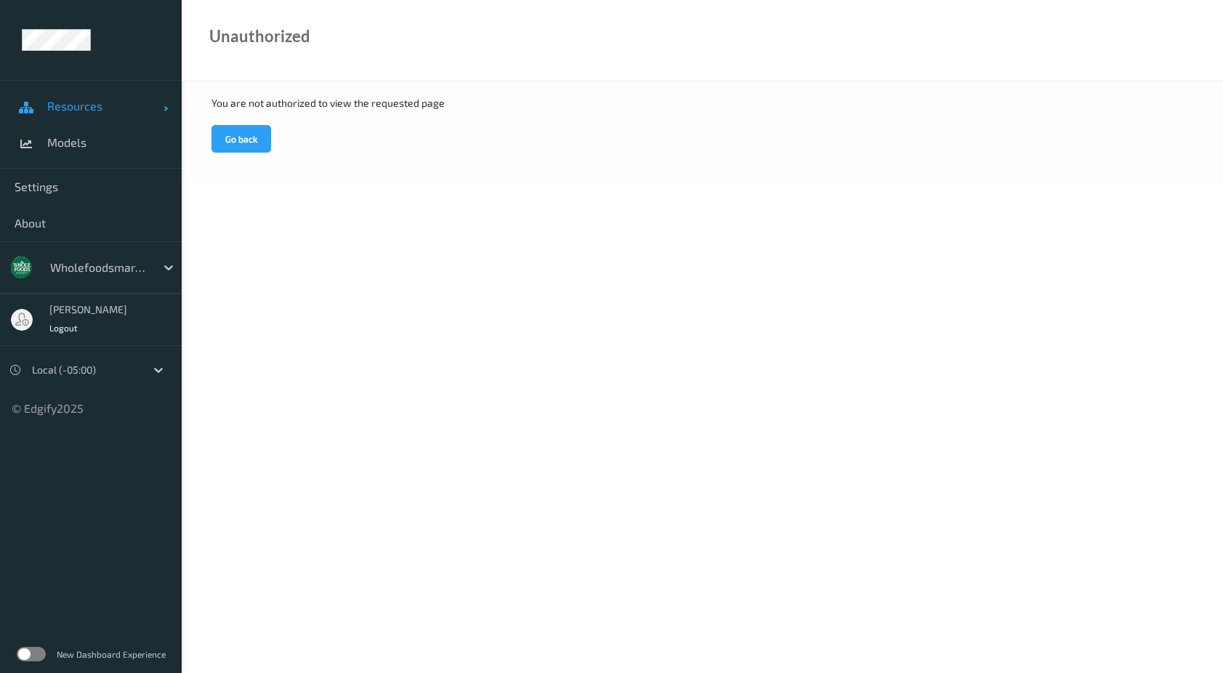
click at [85, 98] on link "Resources" at bounding box center [91, 106] width 182 height 36
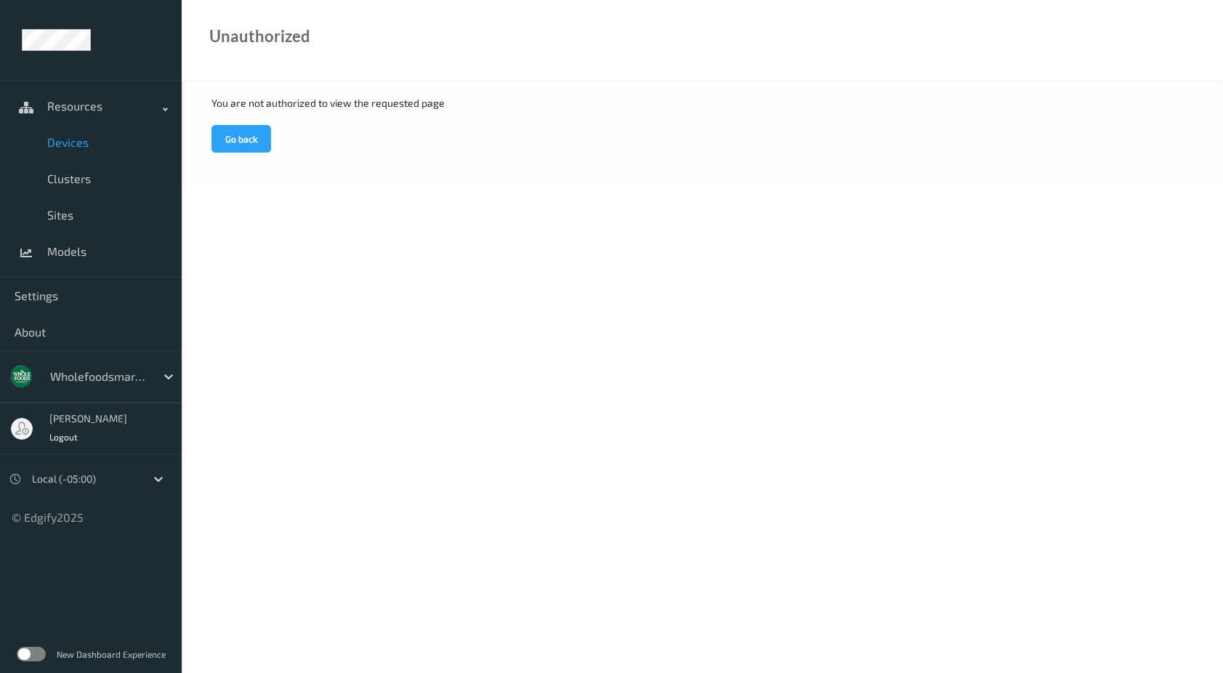
click at [70, 143] on span "Devices" at bounding box center [107, 142] width 120 height 15
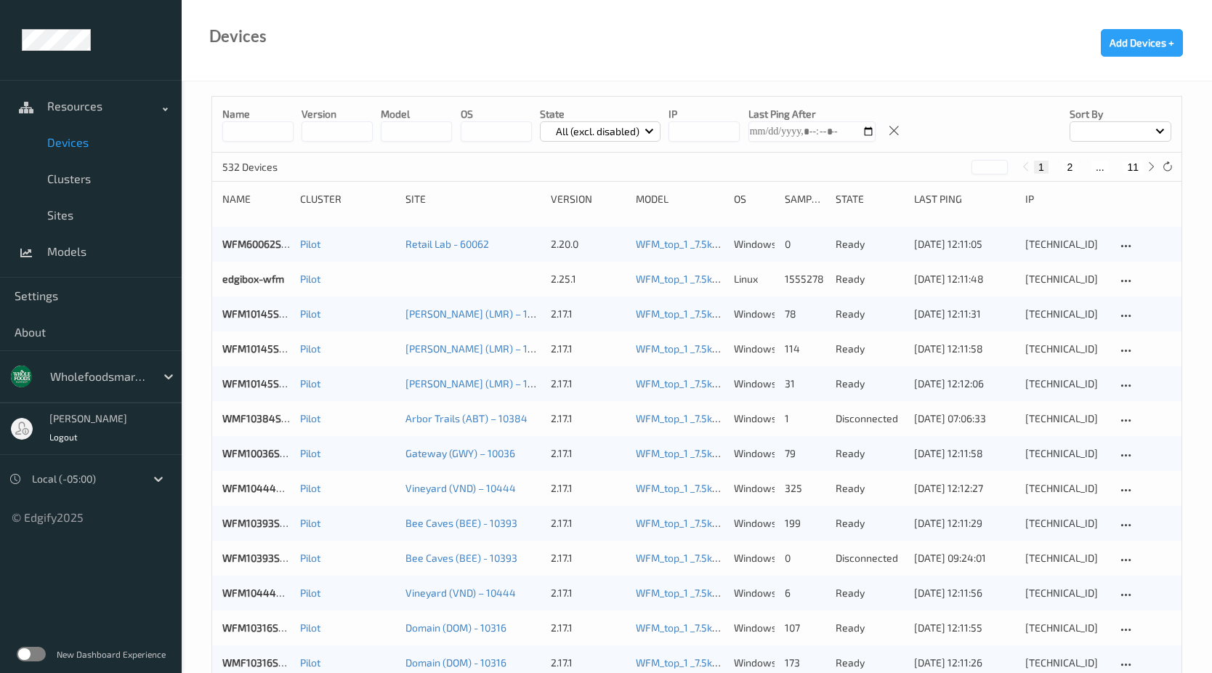
click at [280, 135] on input at bounding box center [257, 131] width 71 height 20
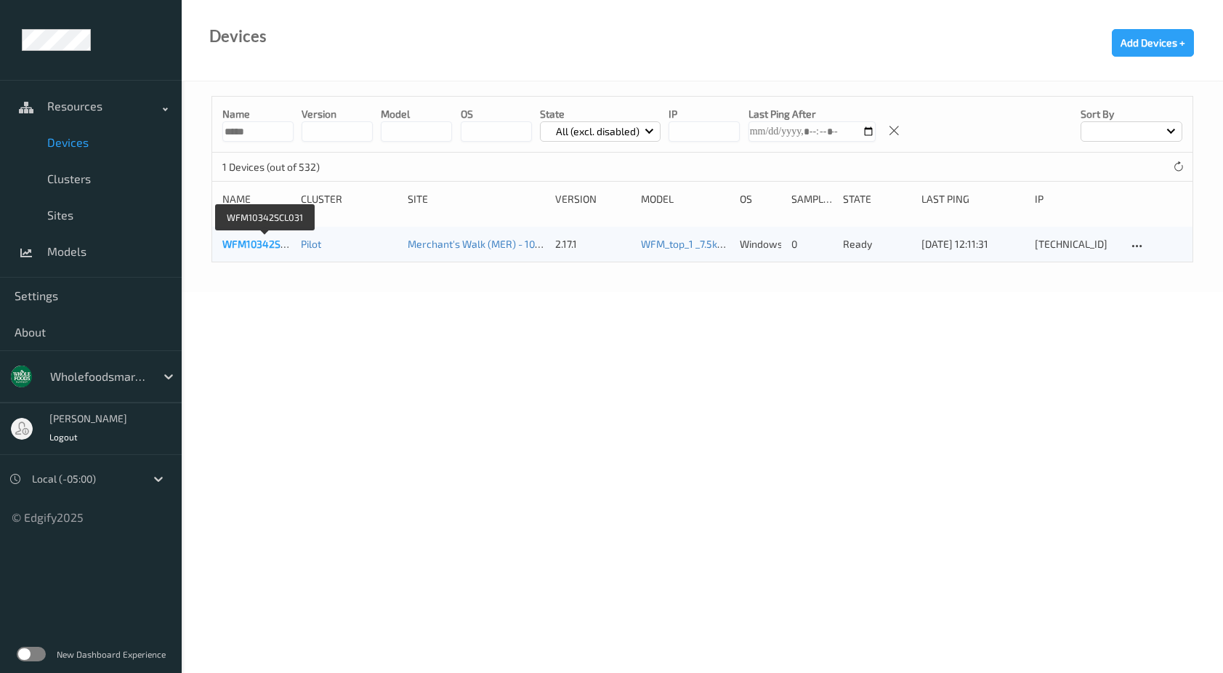
type input "*****"
click at [256, 246] on link "WFM10342SCL031" at bounding box center [264, 244] width 85 height 12
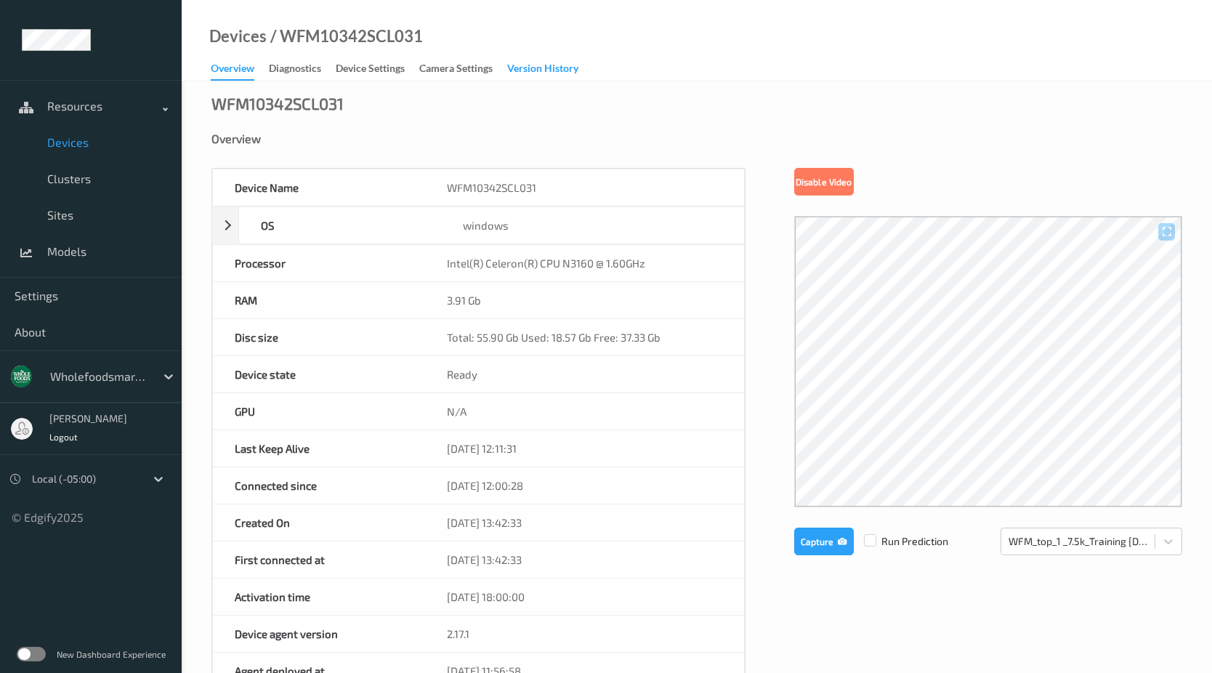
click at [531, 68] on div "Version History" at bounding box center [542, 70] width 71 height 18
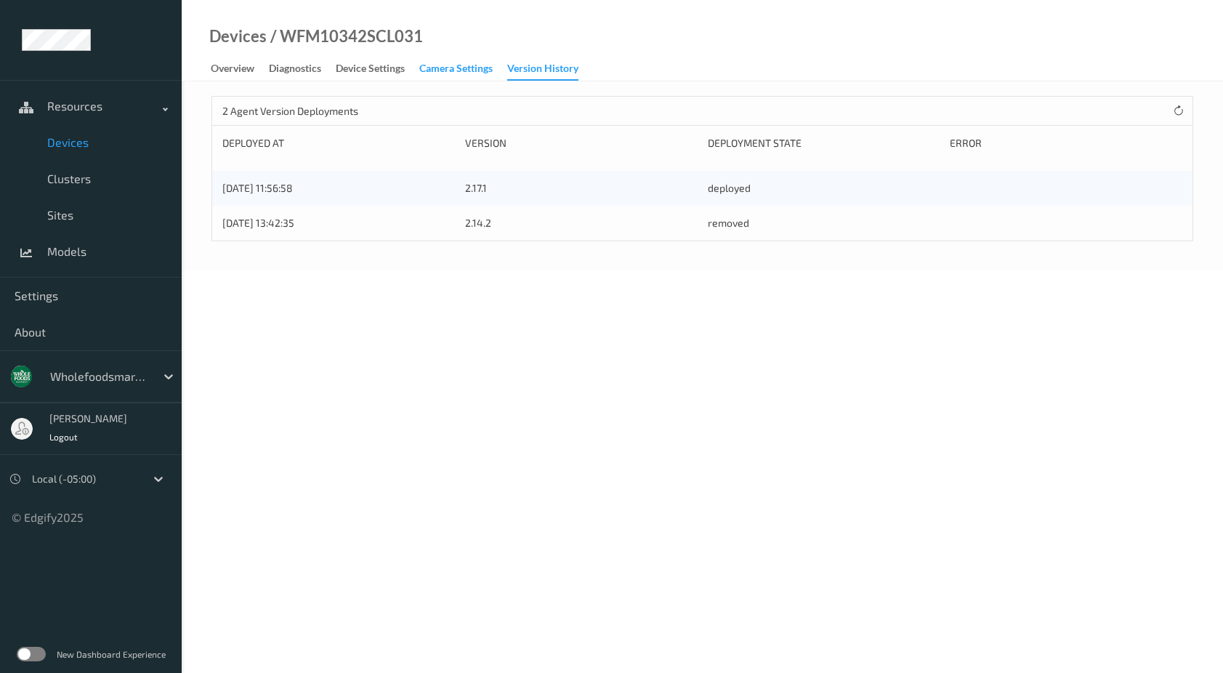
click at [442, 69] on div "Camera Settings" at bounding box center [455, 70] width 73 height 18
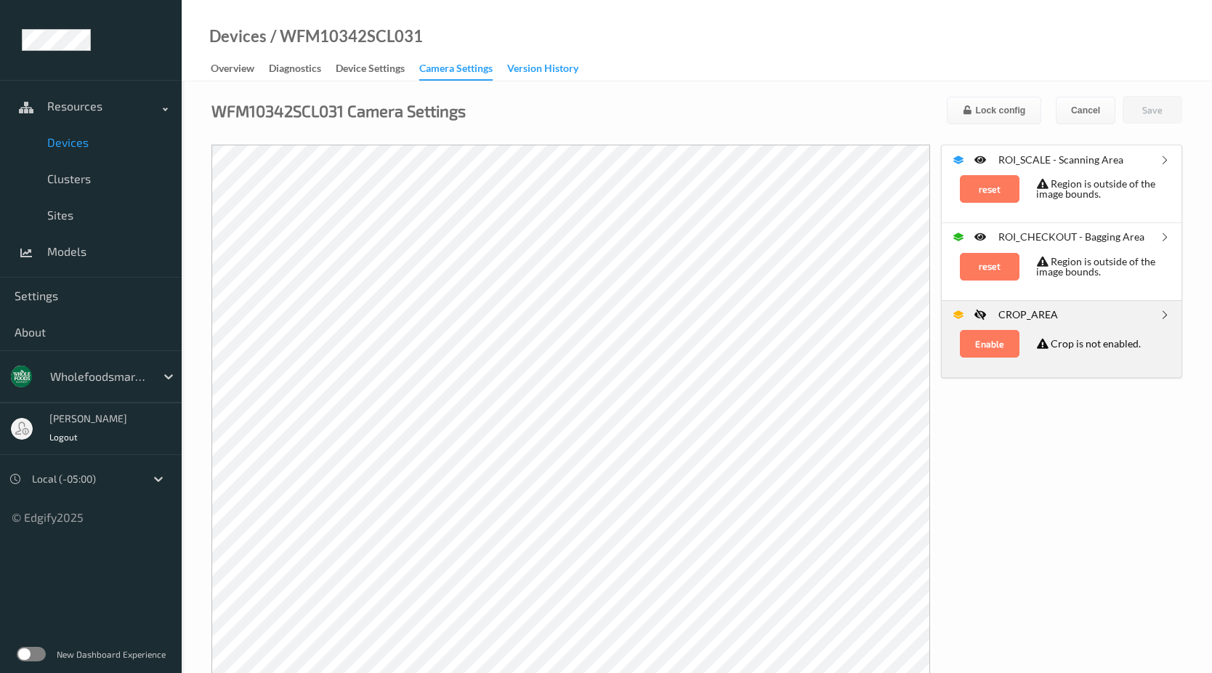
click at [529, 70] on div "Version History" at bounding box center [542, 70] width 71 height 18
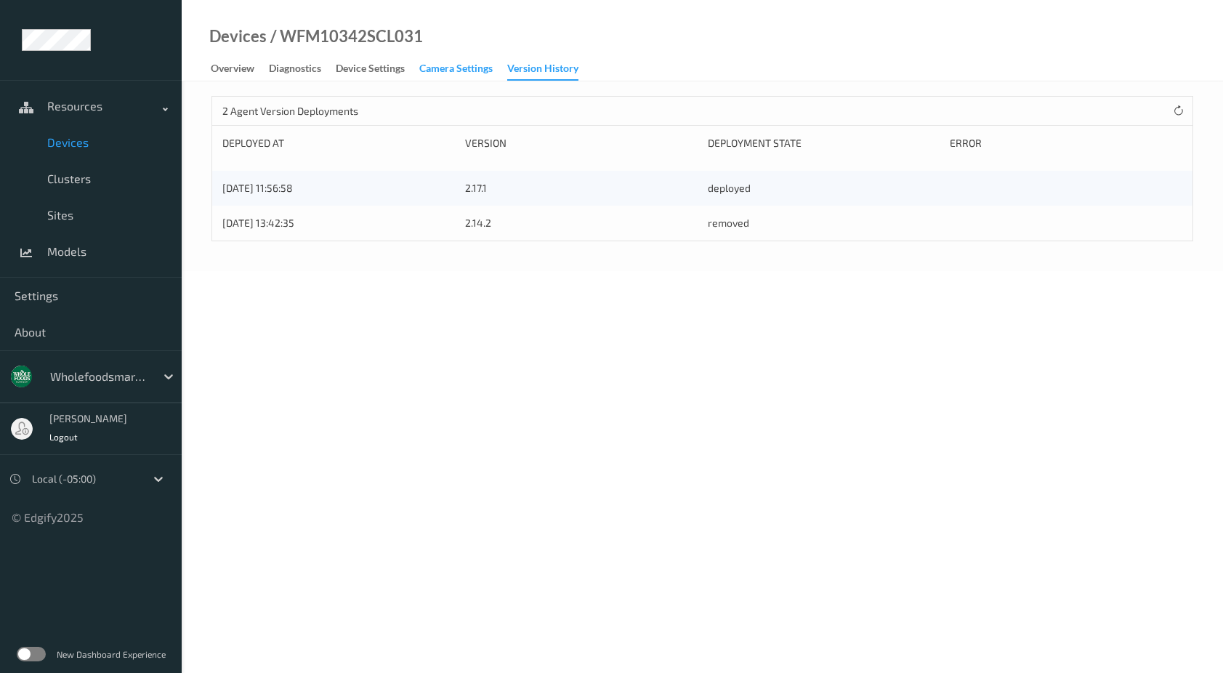
click at [461, 71] on div "Camera Settings" at bounding box center [455, 70] width 73 height 18
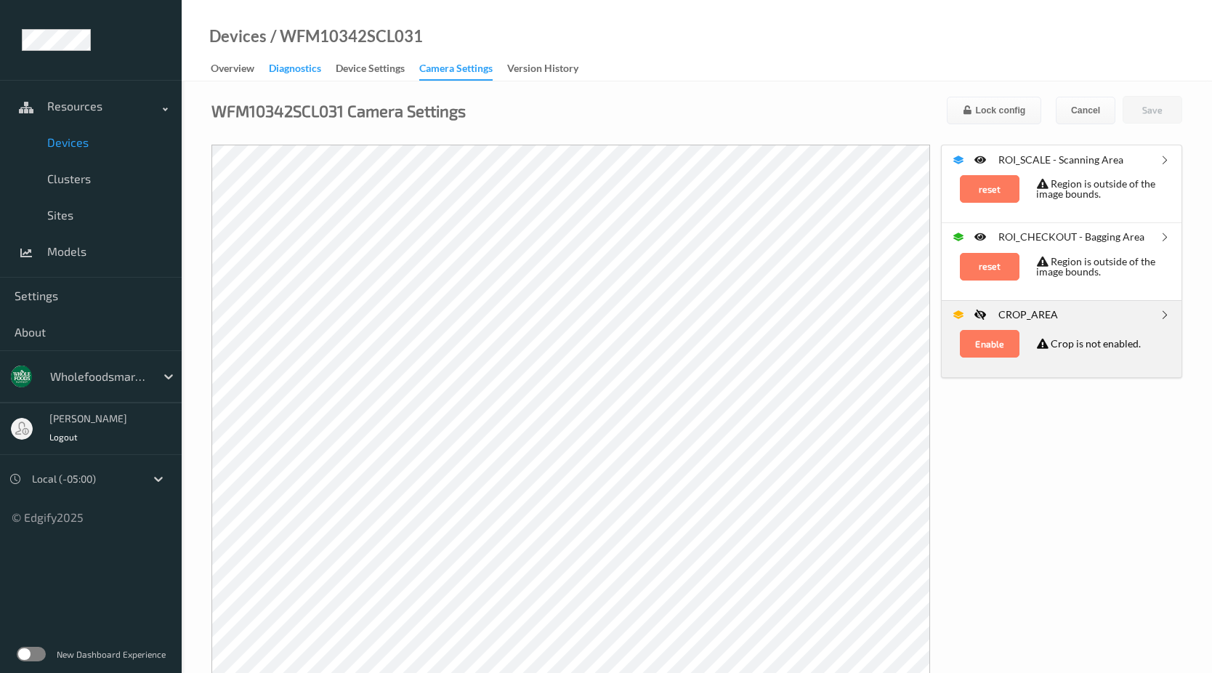
click at [285, 68] on div "Diagnostics" at bounding box center [295, 70] width 52 height 18
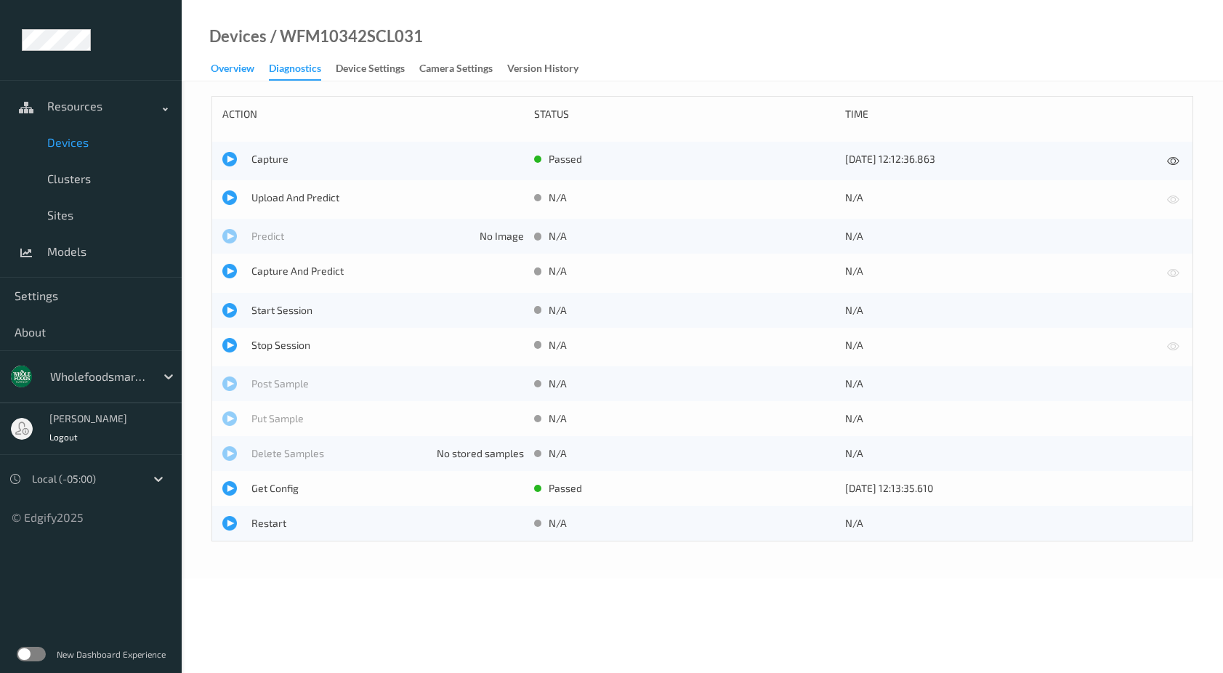
click at [238, 68] on div "Overview" at bounding box center [233, 70] width 44 height 18
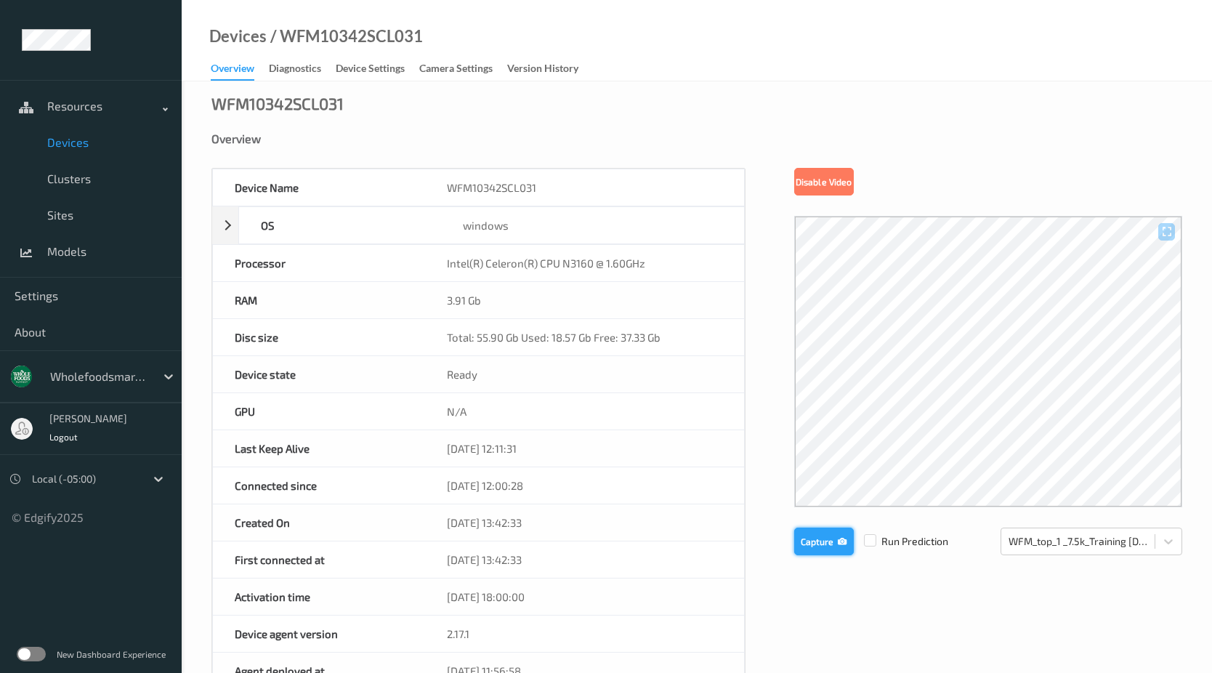
click at [806, 544] on button "Capture" at bounding box center [824, 541] width 60 height 28
click at [840, 547] on button "Capture" at bounding box center [824, 541] width 60 height 28
